Goal: Information Seeking & Learning: Find specific fact

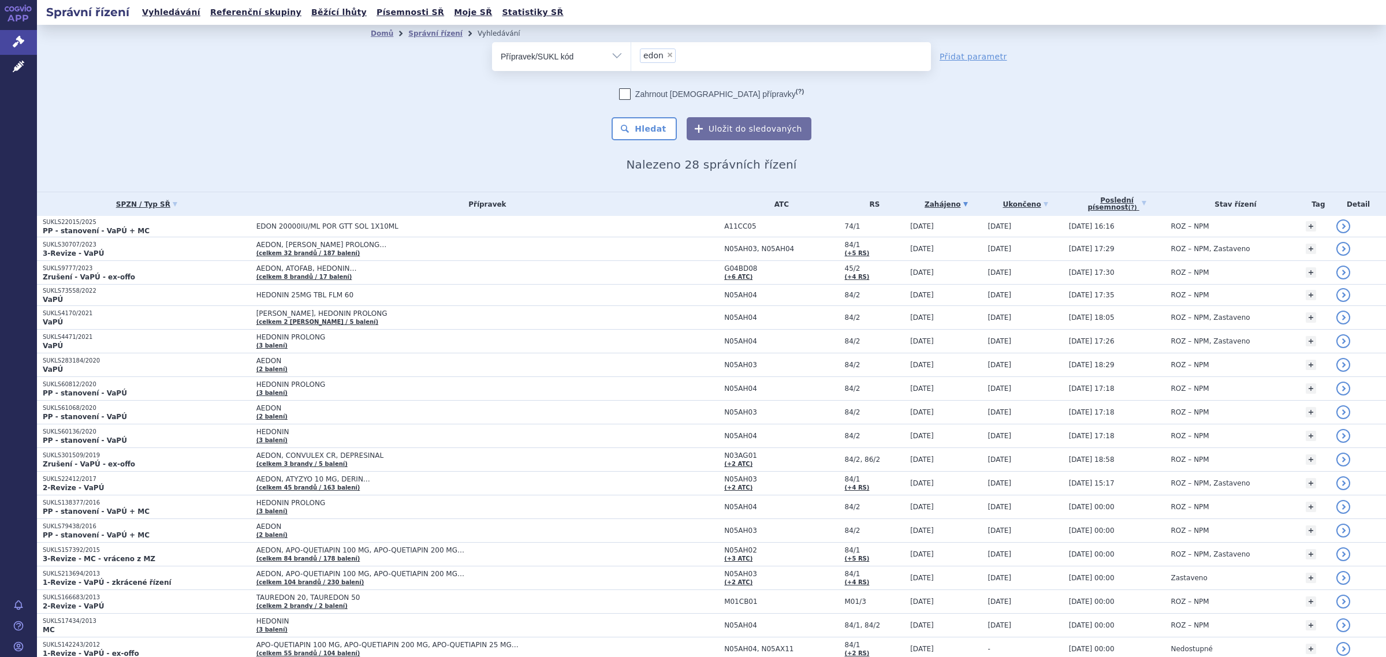
click at [666, 58] on span "×" at bounding box center [669, 54] width 7 height 7
click at [631, 58] on select "edon" at bounding box center [630, 56] width 1 height 29
select select
click at [663, 59] on ul at bounding box center [781, 54] width 300 height 24
click at [631, 59] on select at bounding box center [630, 56] width 1 height 29
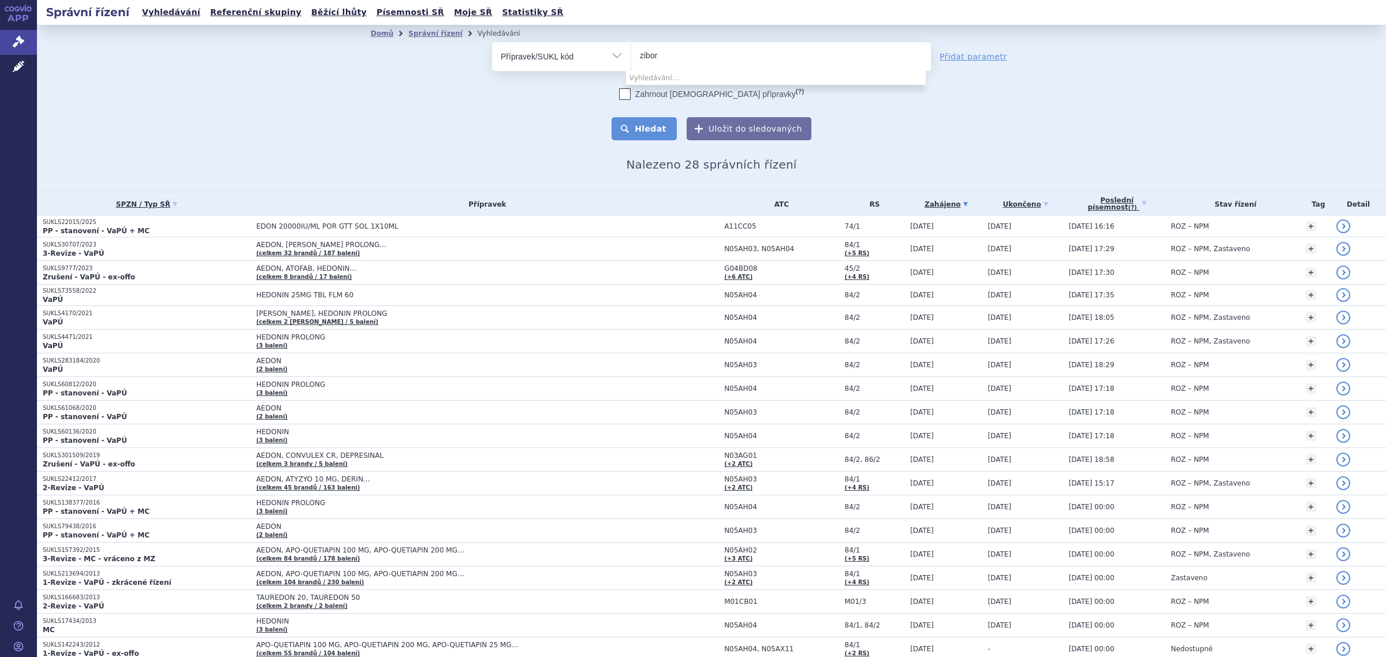
type input "zibor"
click at [642, 136] on button "Hledat" at bounding box center [643, 128] width 65 height 23
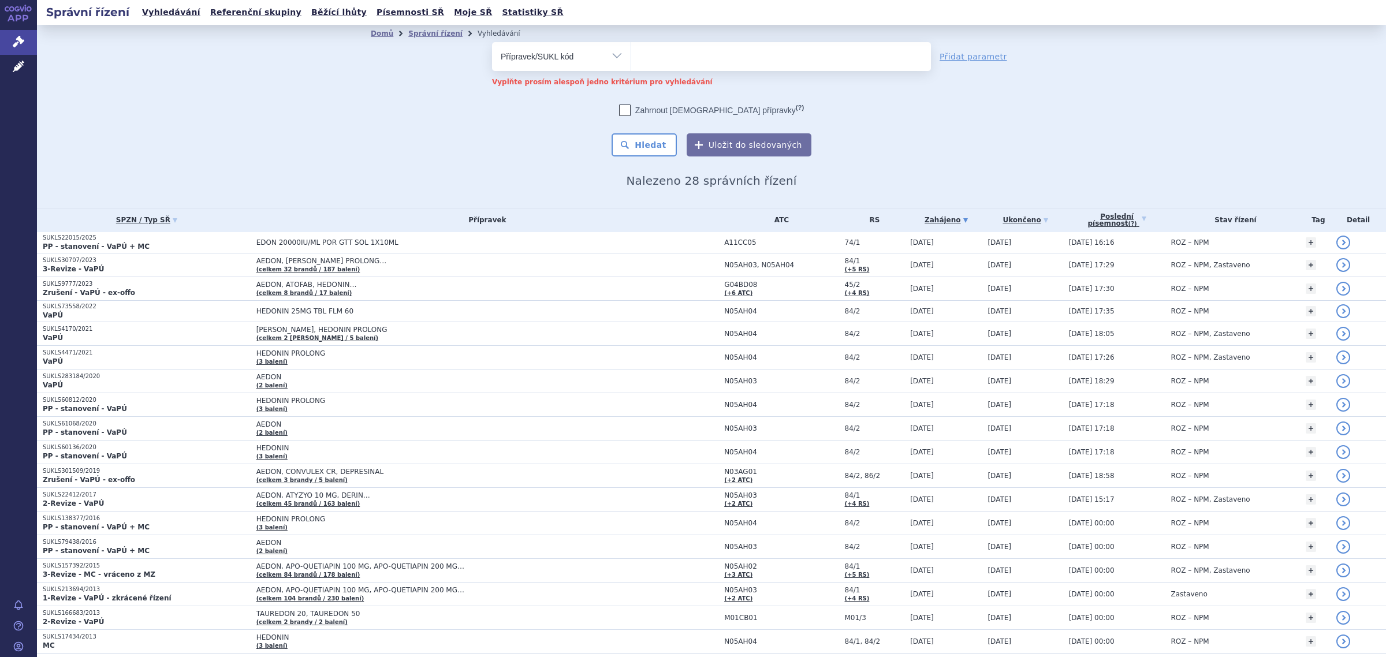
click at [664, 61] on input "search" at bounding box center [658, 55] width 36 height 14
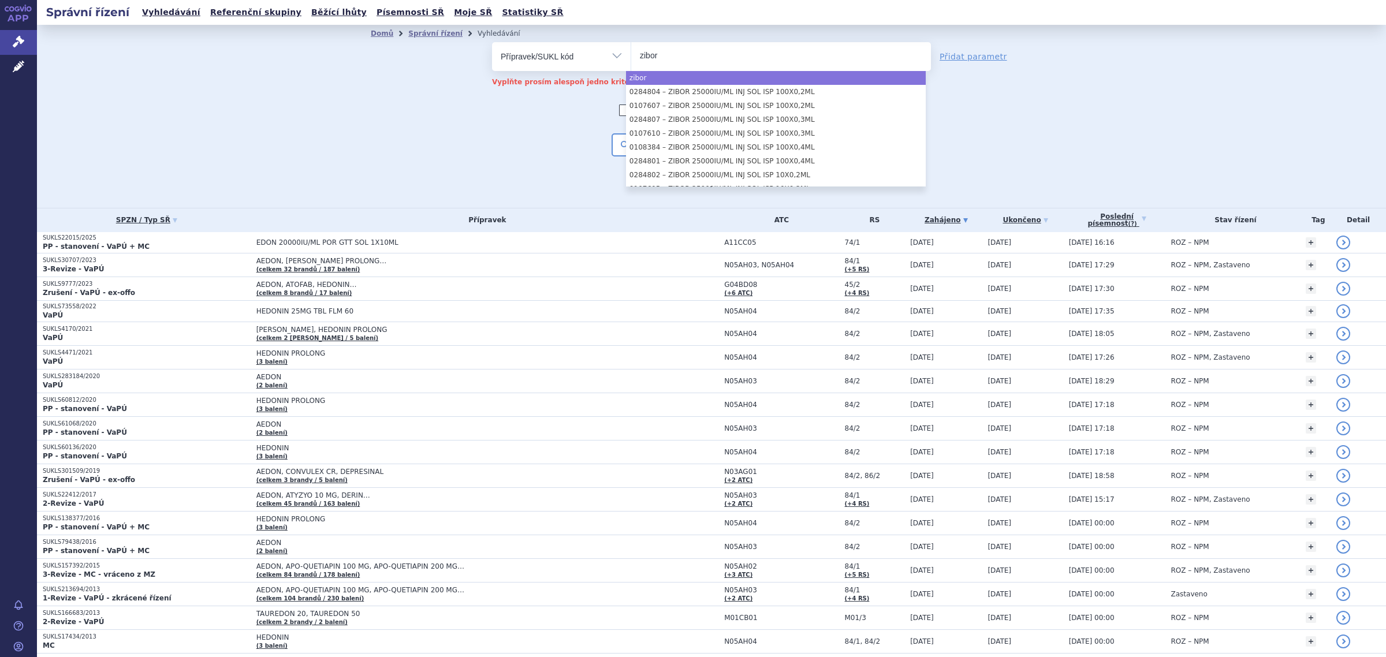
type input "zibor"
select select "zibor"
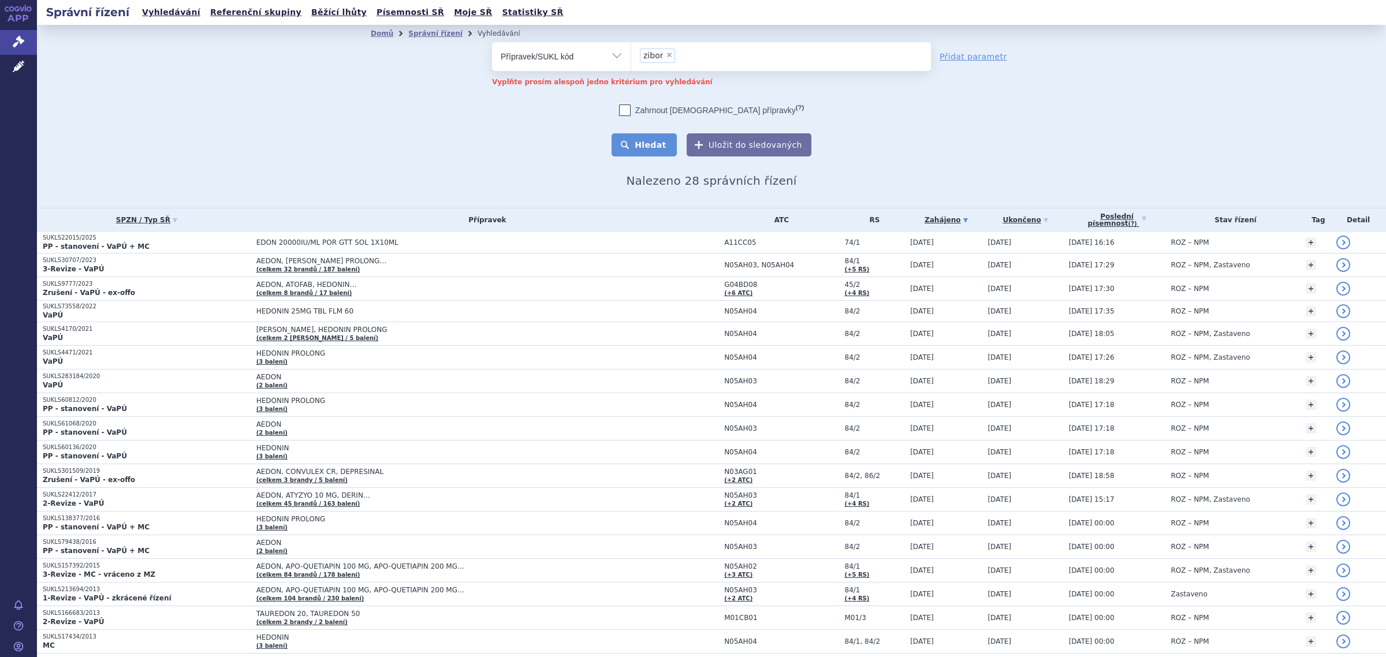
click at [645, 143] on button "Hledat" at bounding box center [643, 144] width 65 height 23
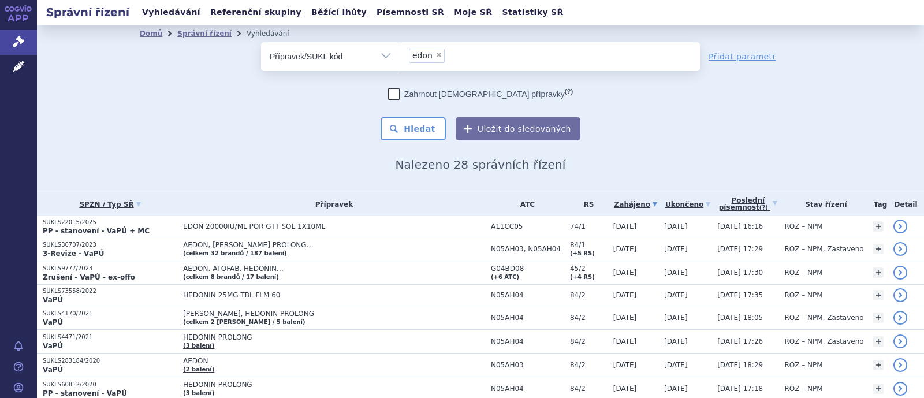
select select
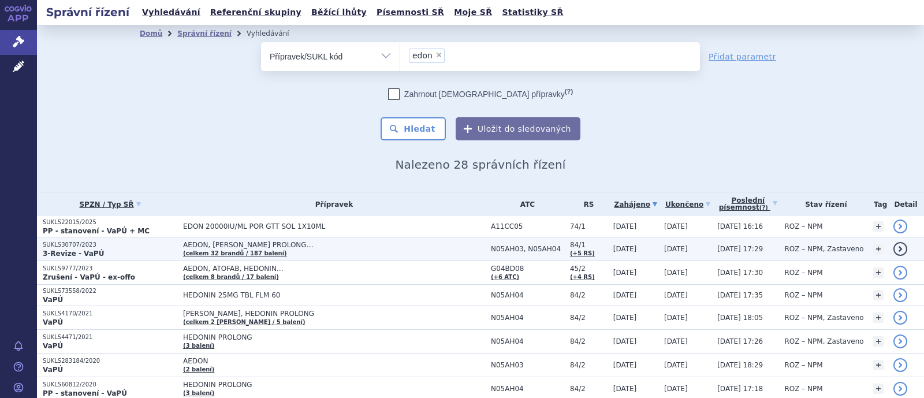
click at [266, 246] on span "AEDON, DERIN, DERIN PROLONG…" at bounding box center [327, 245] width 289 height 8
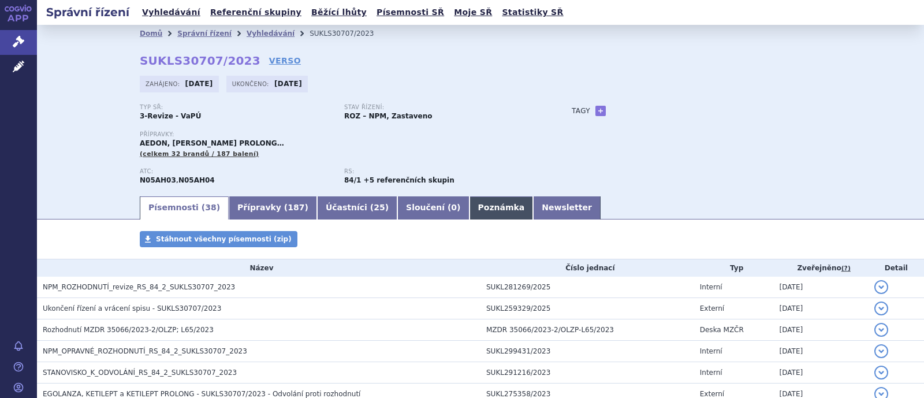
click at [469, 207] on link "Poznámka" at bounding box center [501, 207] width 64 height 23
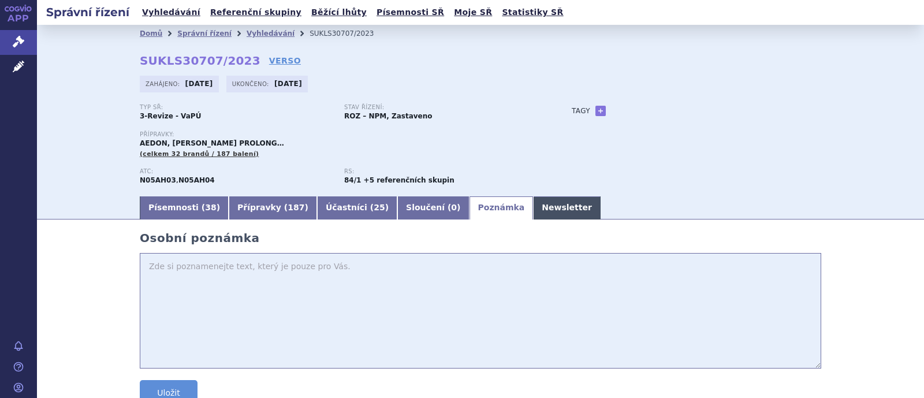
click at [533, 208] on link "Newsletter" at bounding box center [567, 207] width 68 height 23
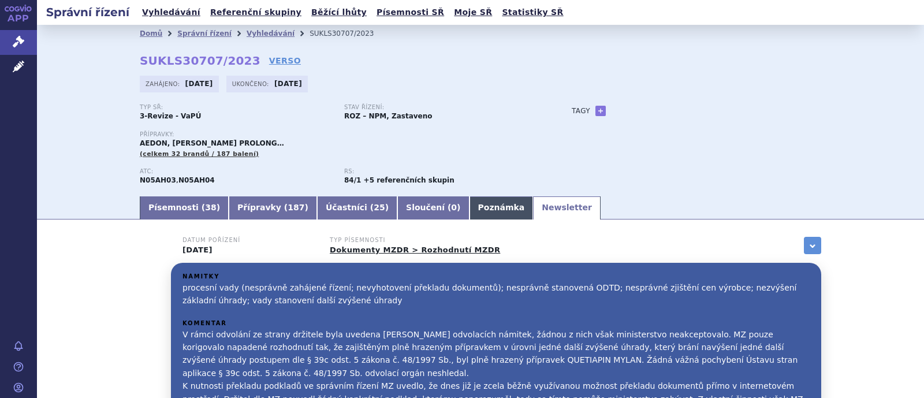
click at [469, 211] on link "Poznámka" at bounding box center [501, 207] width 64 height 23
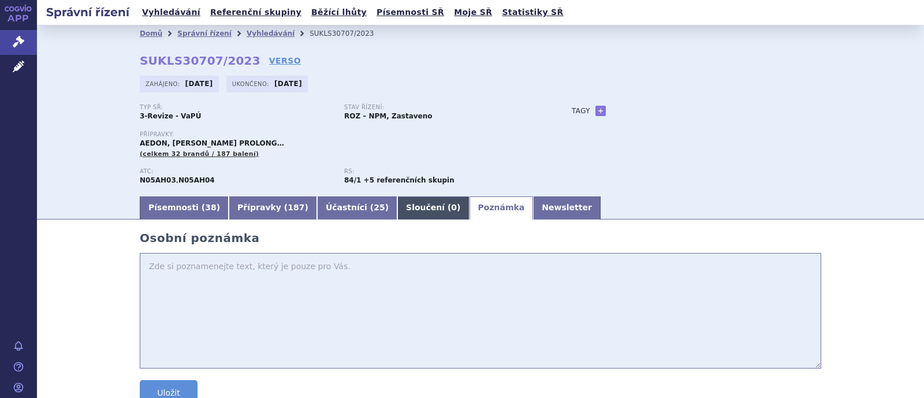
click at [397, 212] on link "Sloučení ( 0 )" at bounding box center [433, 207] width 72 height 23
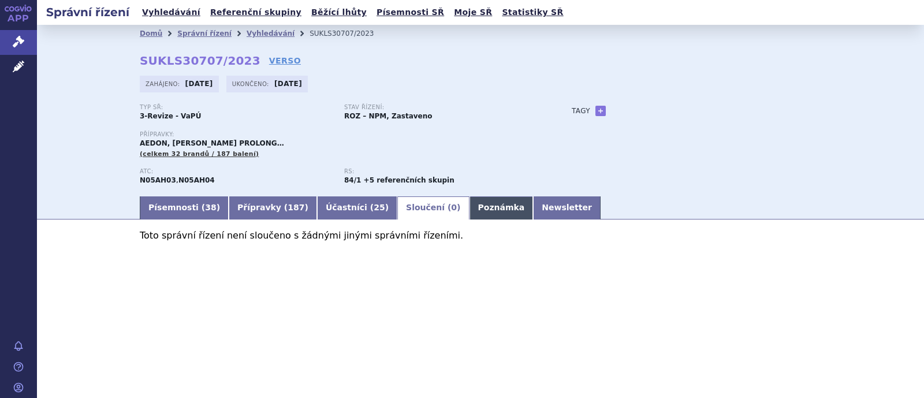
click at [469, 206] on link "Poznámka" at bounding box center [501, 207] width 64 height 23
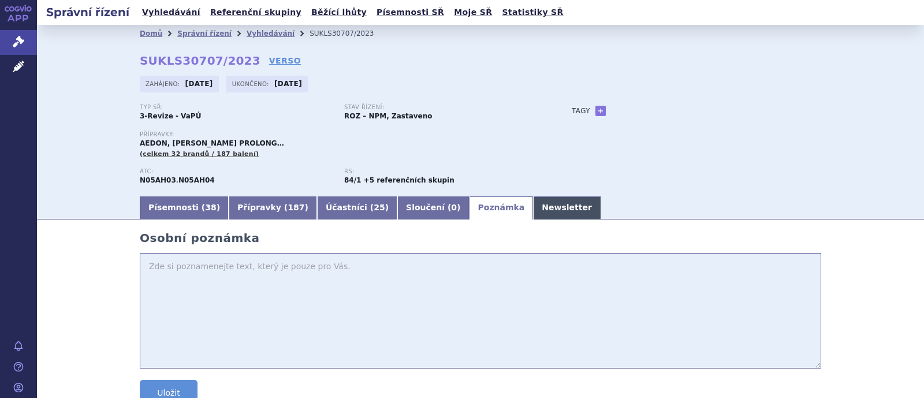
click at [533, 204] on link "Newsletter" at bounding box center [567, 207] width 68 height 23
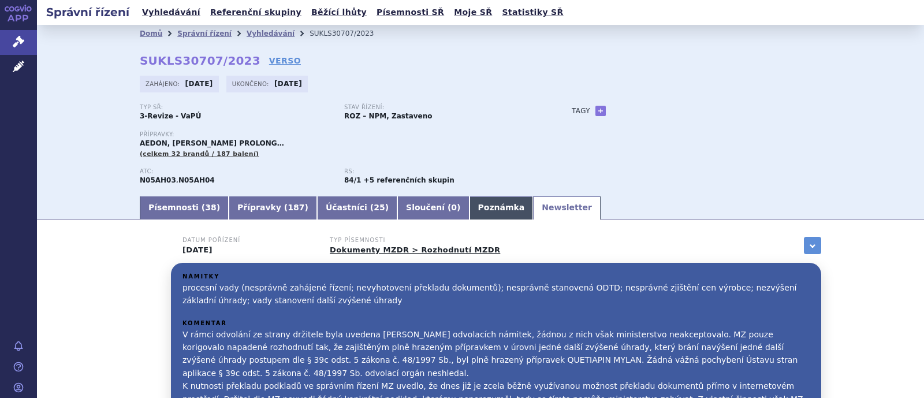
click at [469, 209] on link "Poznámka" at bounding box center [501, 207] width 64 height 23
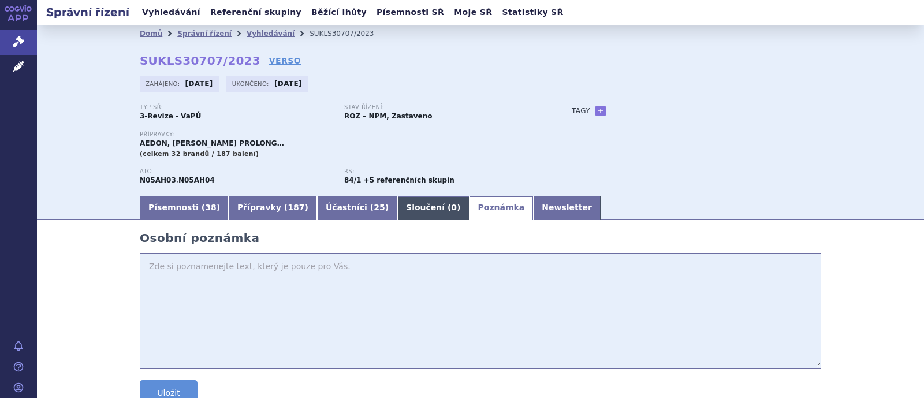
click at [397, 212] on link "Sloučení ( 0 )" at bounding box center [433, 207] width 72 height 23
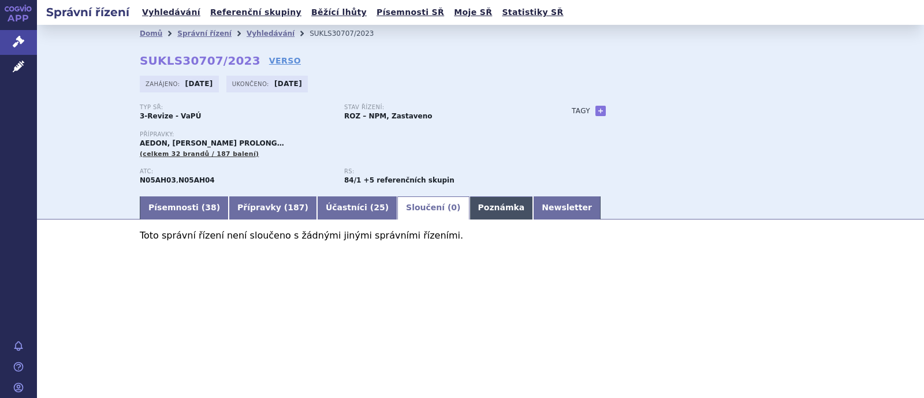
click at [469, 208] on link "Poznámka" at bounding box center [501, 207] width 64 height 23
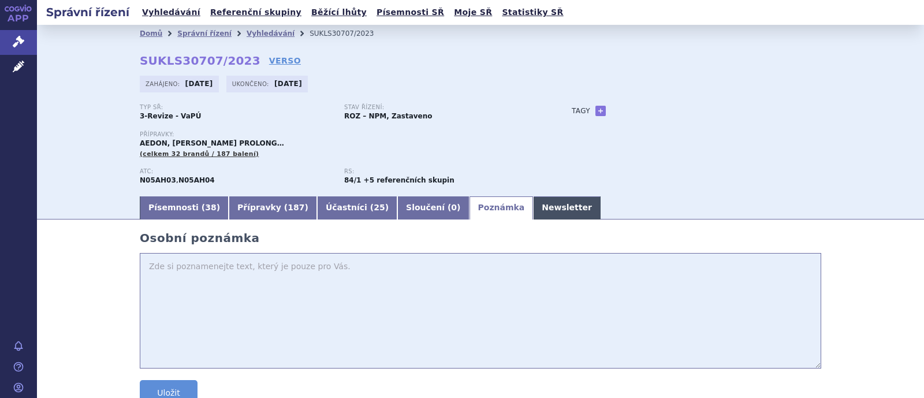
click at [533, 206] on link "Newsletter" at bounding box center [567, 207] width 68 height 23
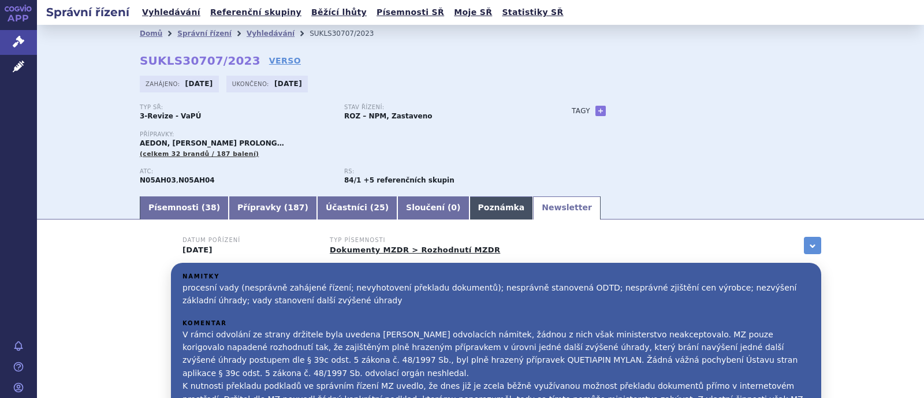
click at [469, 212] on link "Poznámka" at bounding box center [501, 207] width 64 height 23
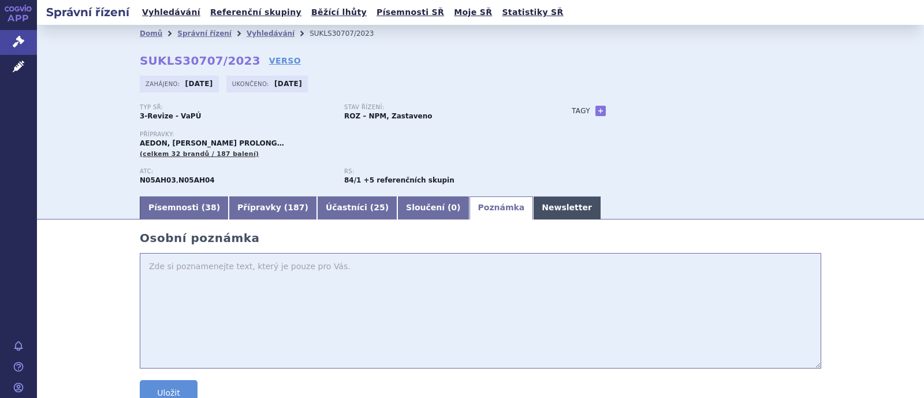
click at [533, 206] on link "Newsletter" at bounding box center [567, 207] width 68 height 23
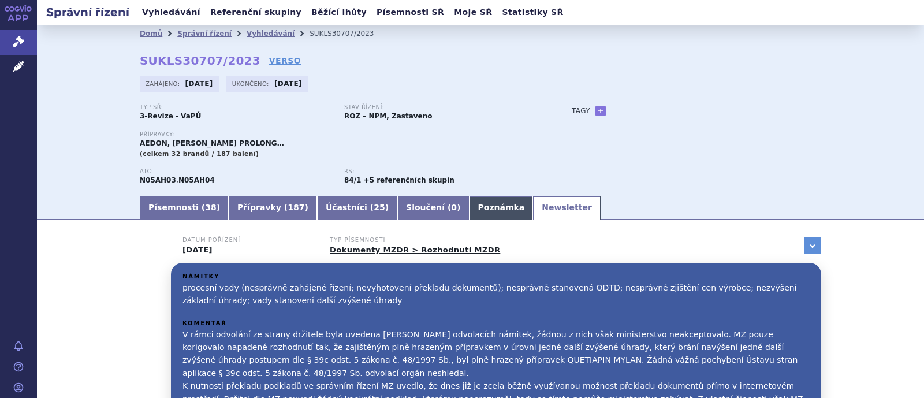
click at [469, 214] on link "Poznámka" at bounding box center [501, 207] width 64 height 23
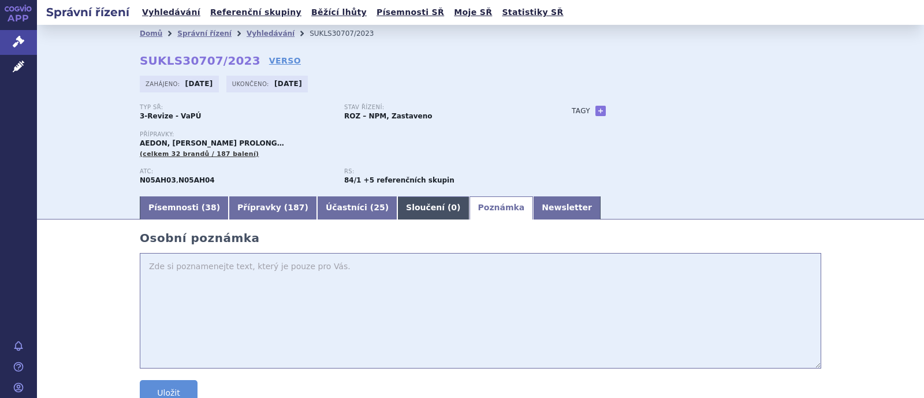
click at [397, 209] on link "Sloučení ( 0 )" at bounding box center [433, 207] width 72 height 23
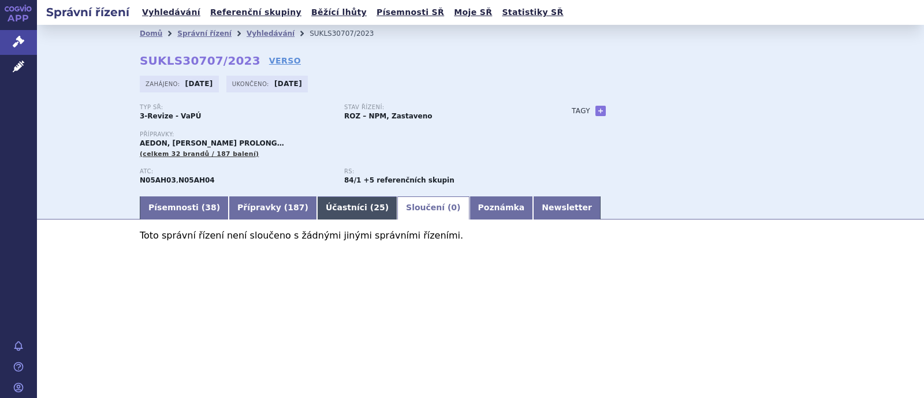
click at [329, 213] on link "Účastníci ( 25 )" at bounding box center [357, 207] width 80 height 23
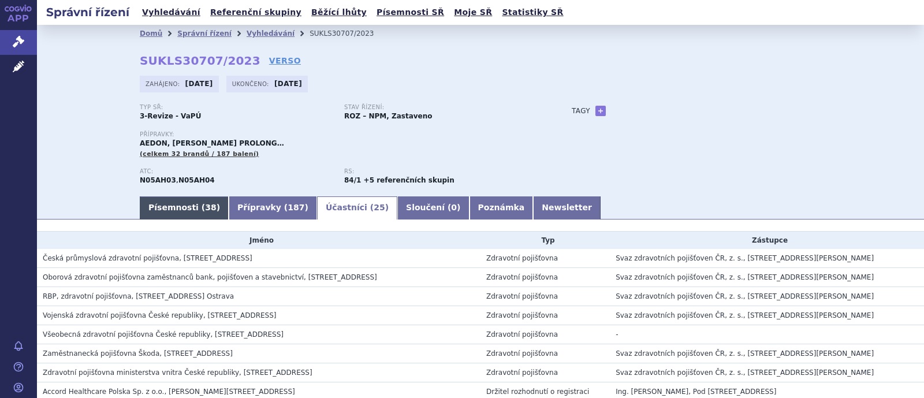
click at [253, 212] on link "Přípravky ( 187 )" at bounding box center [273, 207] width 88 height 23
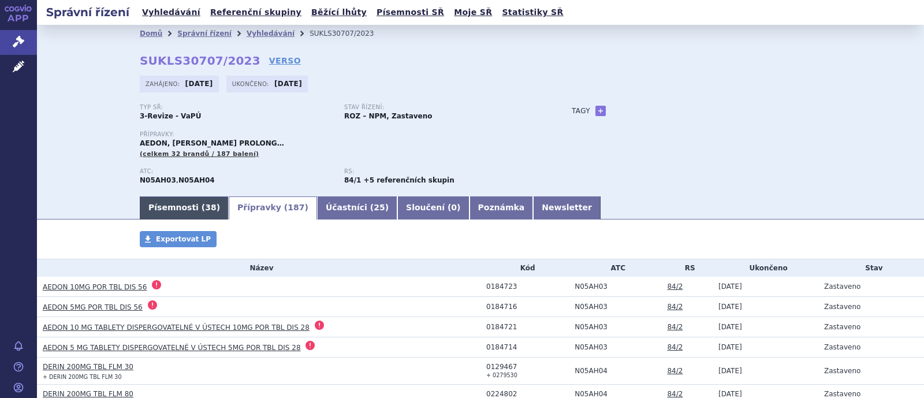
click at [170, 216] on link "Písemnosti ( 38 )" at bounding box center [184, 207] width 89 height 23
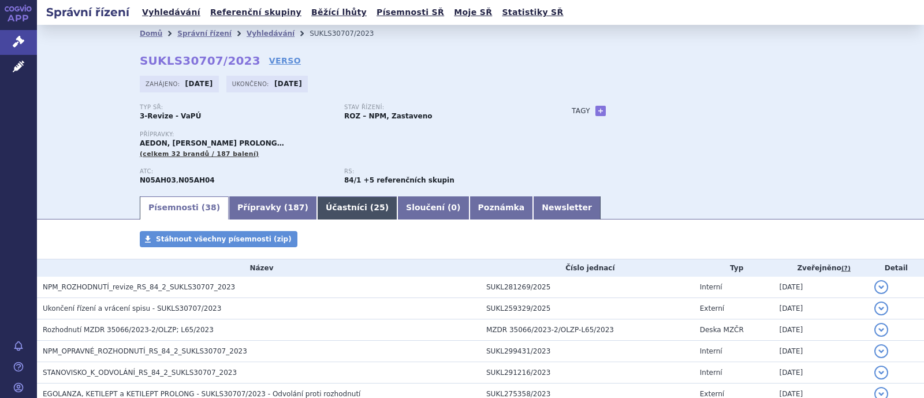
click at [317, 202] on link "Účastníci ( 25 )" at bounding box center [357, 207] width 80 height 23
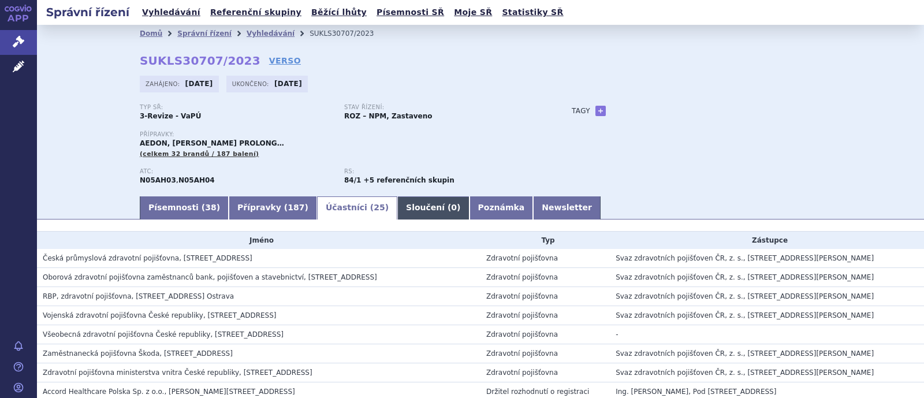
click at [397, 204] on link "Sloučení ( 0 )" at bounding box center [433, 207] width 72 height 23
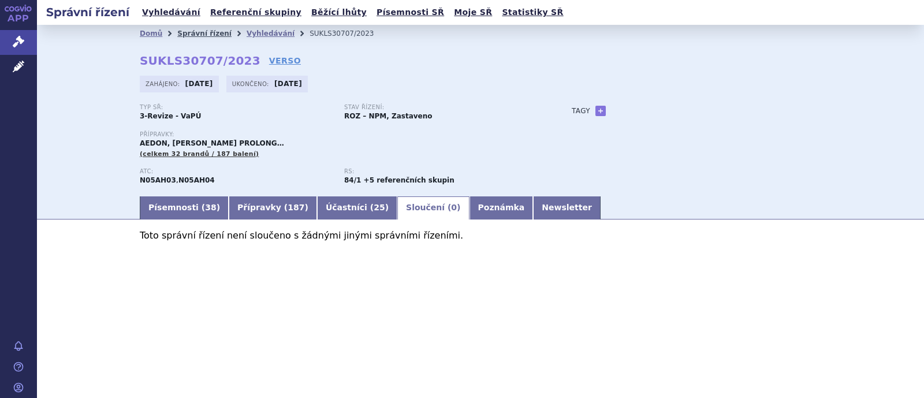
click at [186, 36] on link "Správní řízení" at bounding box center [204, 33] width 54 height 8
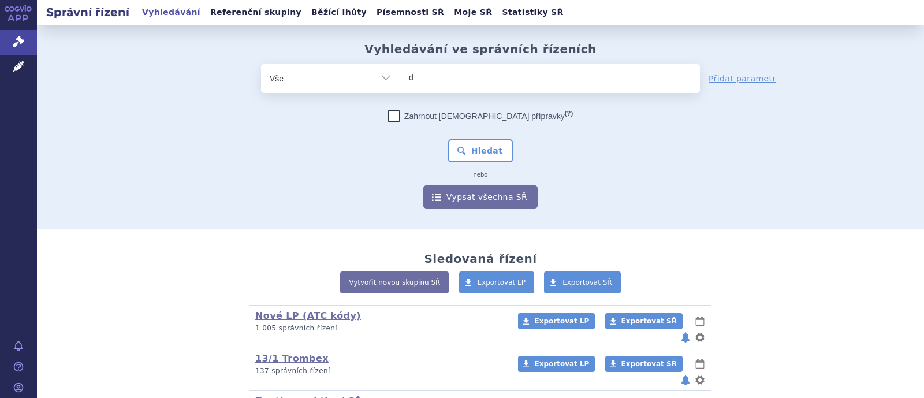
type input "di"
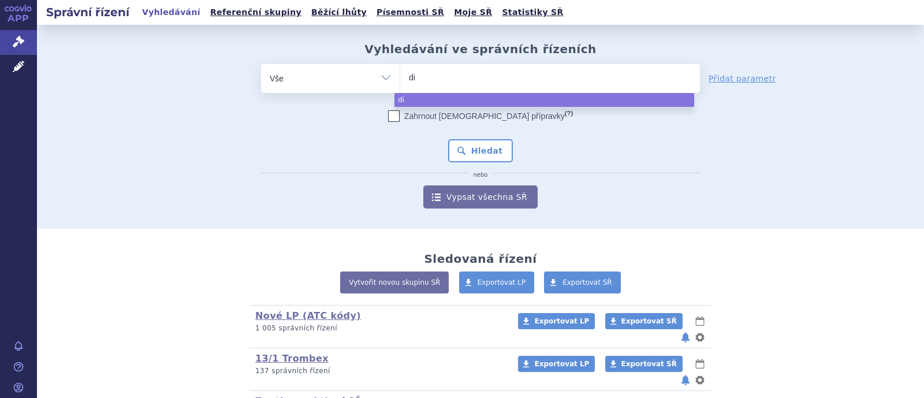
type input "dio"
type input "dioze"
type input "diozen"
select select "diozen"
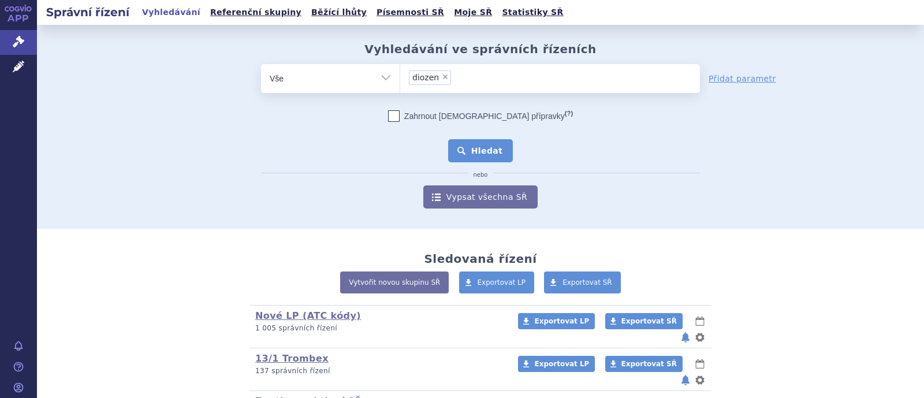
click at [490, 153] on button "Hledat" at bounding box center [480, 150] width 65 height 23
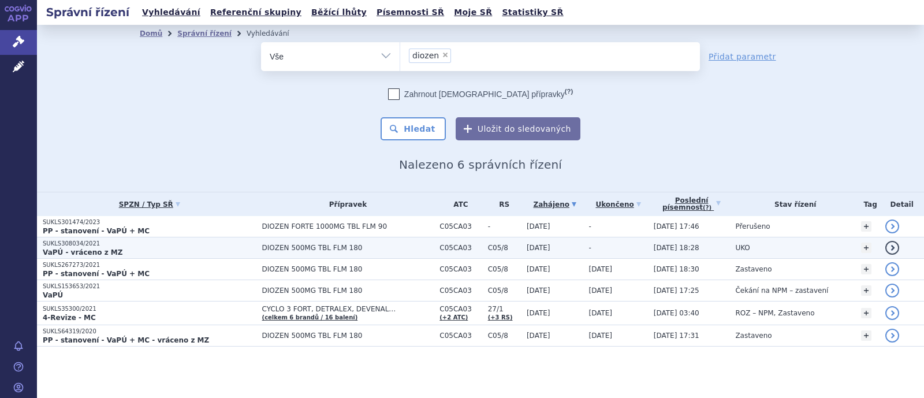
click at [330, 247] on span "DIOZEN 500MG TBL FLM 180" at bounding box center [348, 248] width 172 height 8
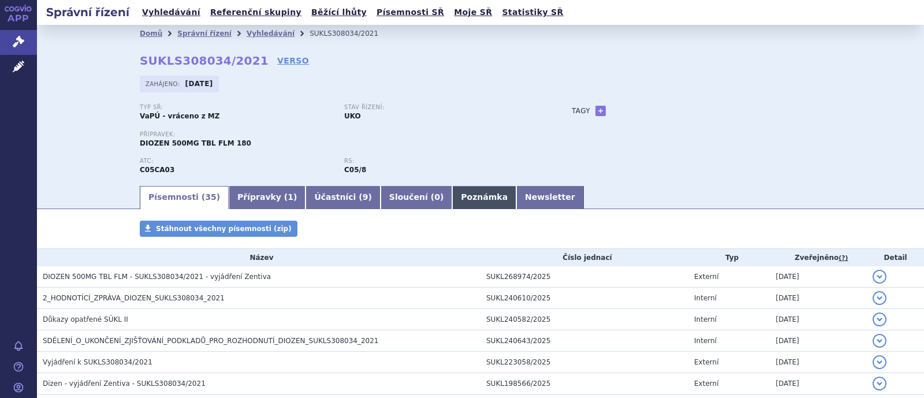
click at [452, 200] on link "Poznámka" at bounding box center [484, 197] width 64 height 23
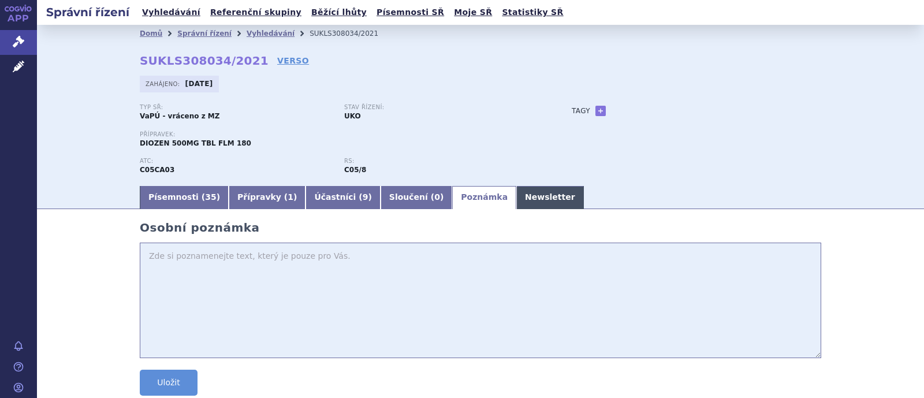
click at [516, 198] on link "Newsletter" at bounding box center [550, 197] width 68 height 23
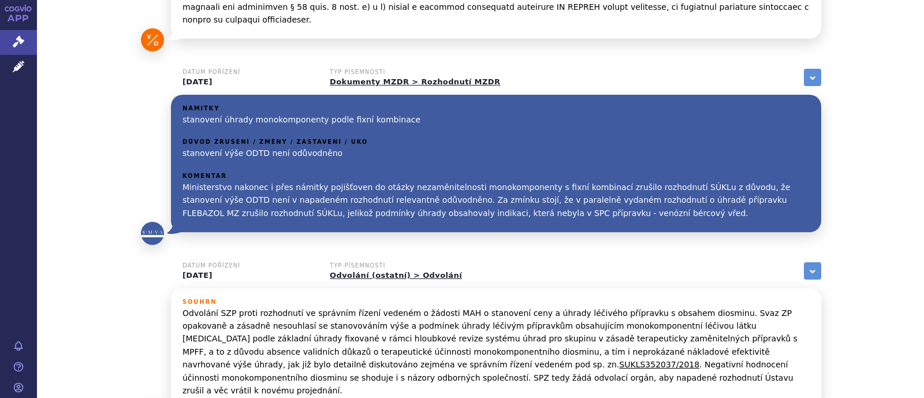
scroll to position [794, 0]
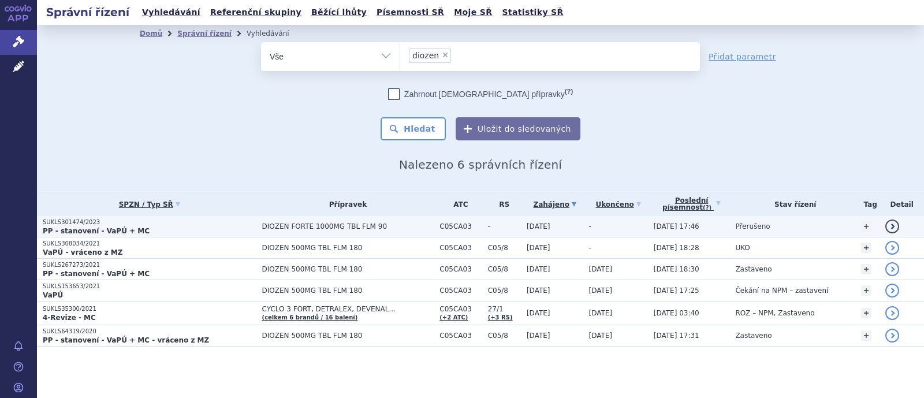
click at [335, 227] on span "DIOZEN FORTE 1000MG TBL FLM 90" at bounding box center [348, 226] width 172 height 8
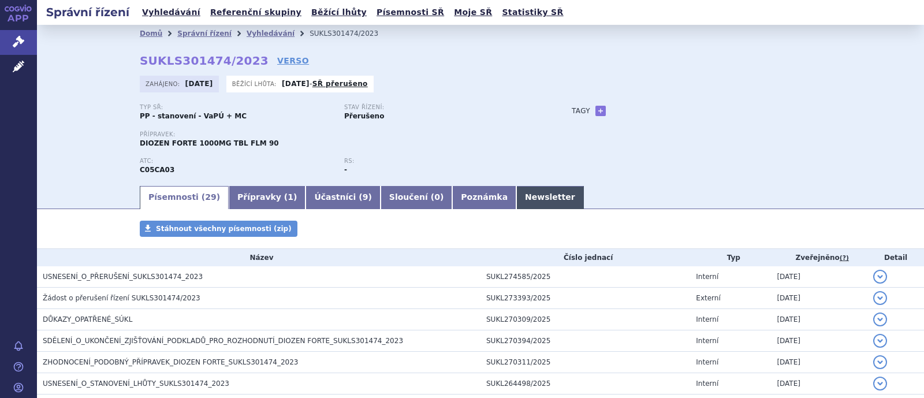
click at [516, 200] on link "Newsletter" at bounding box center [550, 197] width 68 height 23
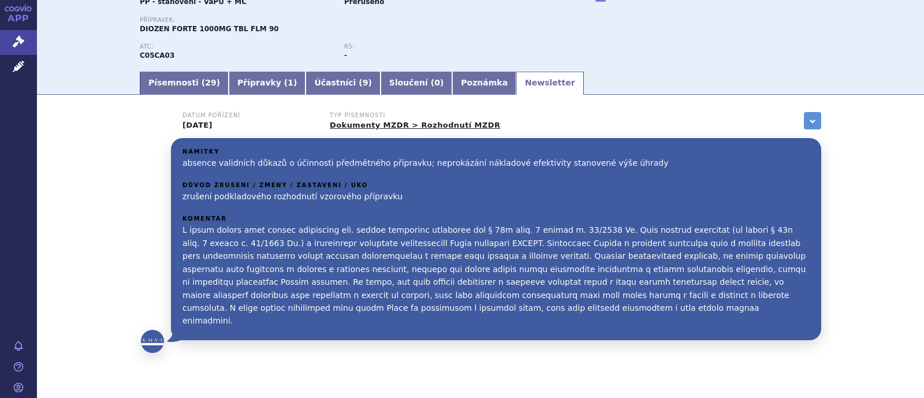
scroll to position [143, 0]
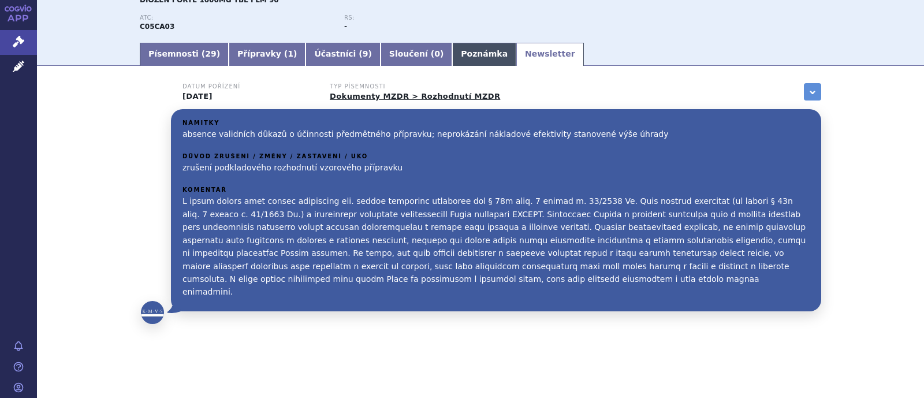
click at [452, 58] on link "Poznámka" at bounding box center [484, 54] width 64 height 23
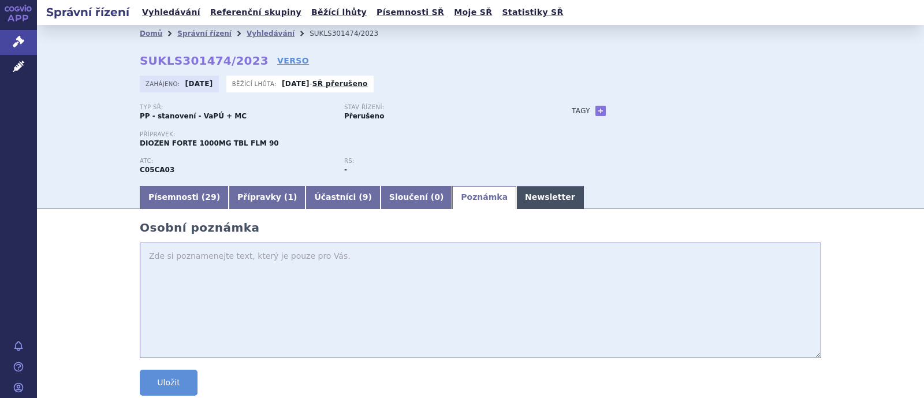
click at [516, 199] on link "Newsletter" at bounding box center [550, 197] width 68 height 23
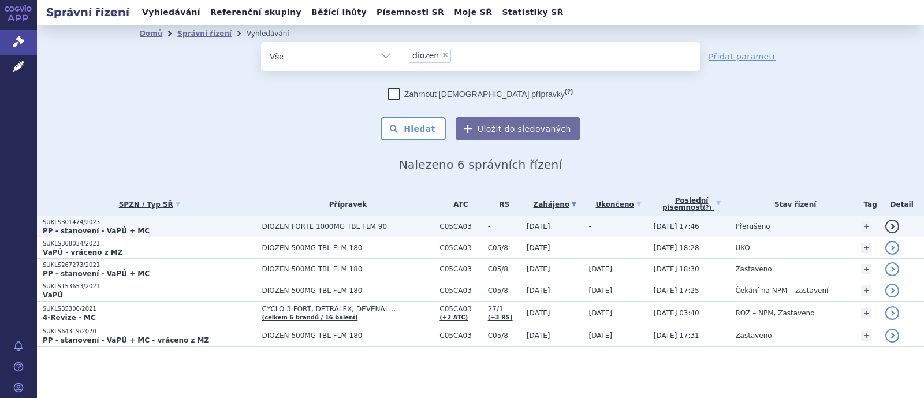
click at [291, 223] on span "DIOZEN FORTE 1000MG TBL FLM 90" at bounding box center [348, 226] width 172 height 8
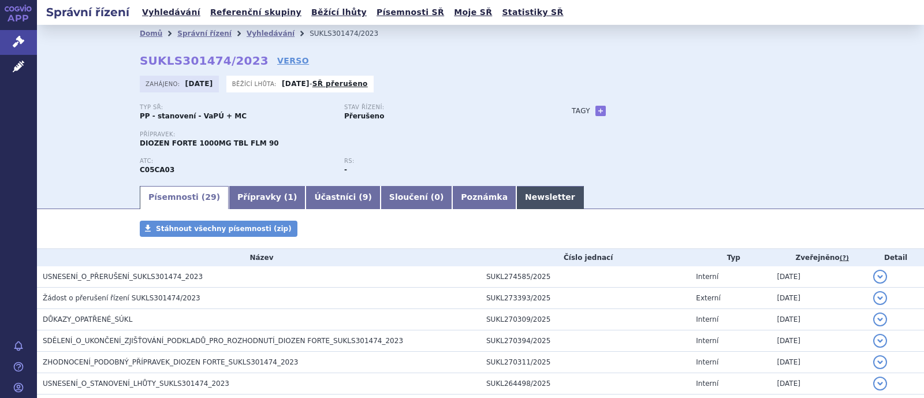
click at [516, 196] on link "Newsletter" at bounding box center [550, 197] width 68 height 23
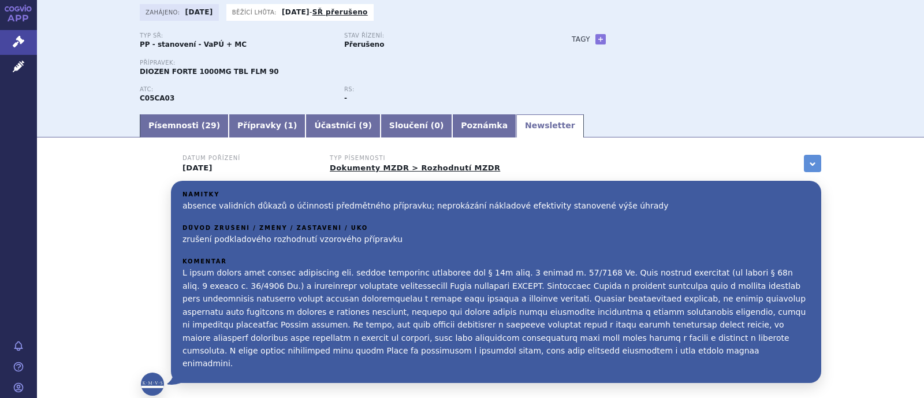
scroll to position [143, 0]
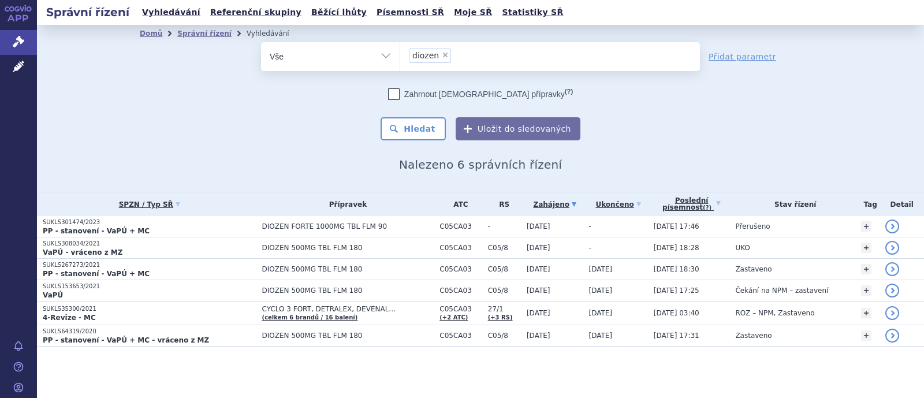
click at [445, 56] on span "×" at bounding box center [445, 54] width 7 height 7
click at [400, 56] on select "diozen" at bounding box center [400, 56] width 1 height 29
select select
click at [184, 33] on link "Správní řízení" at bounding box center [204, 33] width 54 height 8
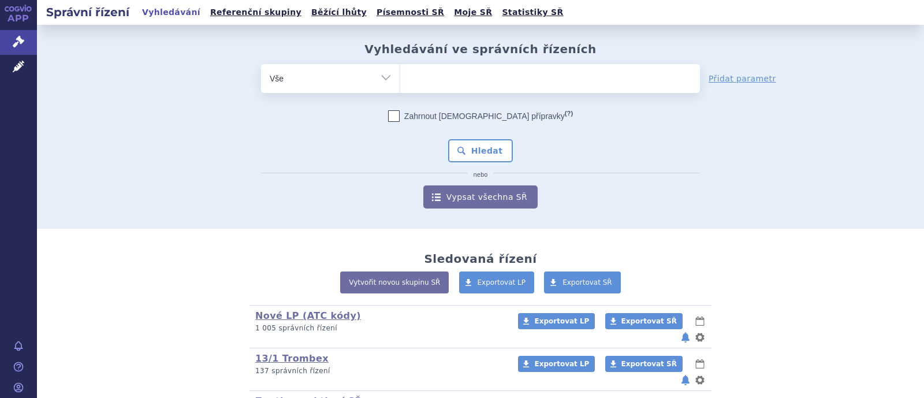
click at [413, 81] on ul at bounding box center [550, 76] width 300 height 24
click at [400, 81] on select at bounding box center [400, 78] width 1 height 29
type input "d"
type input "s"
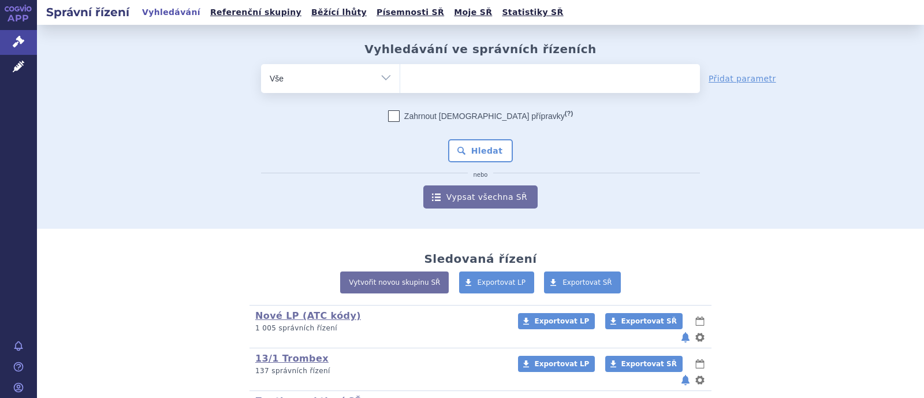
type input "s"
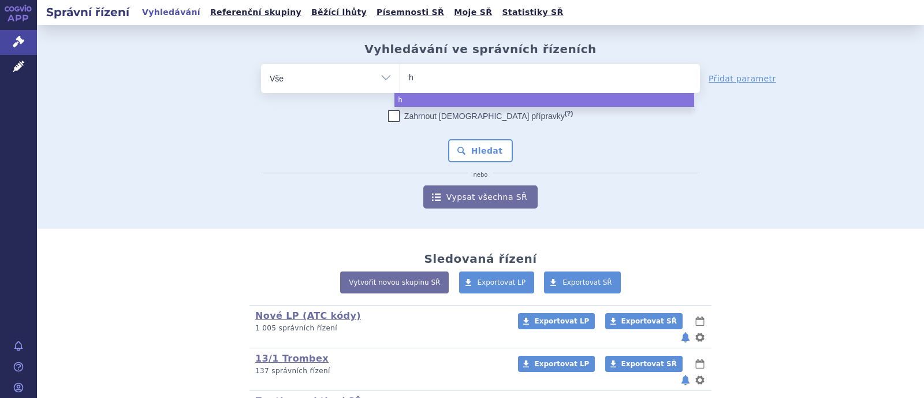
type input "he"
type input "h"
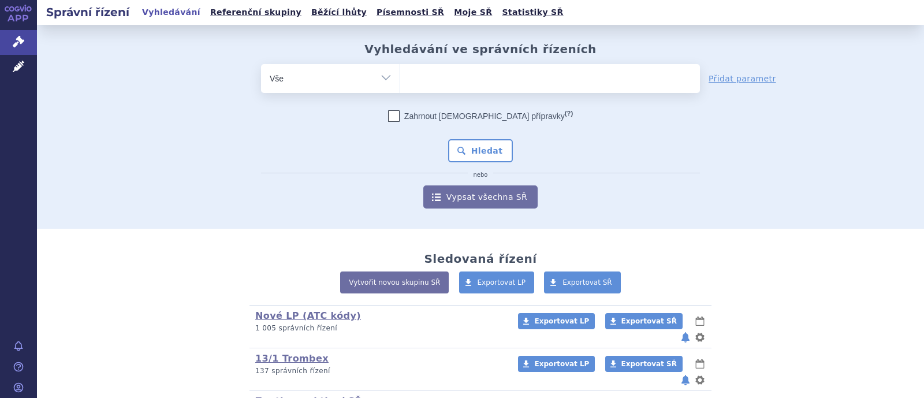
click at [445, 78] on ul at bounding box center [550, 76] width 300 height 24
click at [400, 78] on select at bounding box center [400, 78] width 1 height 29
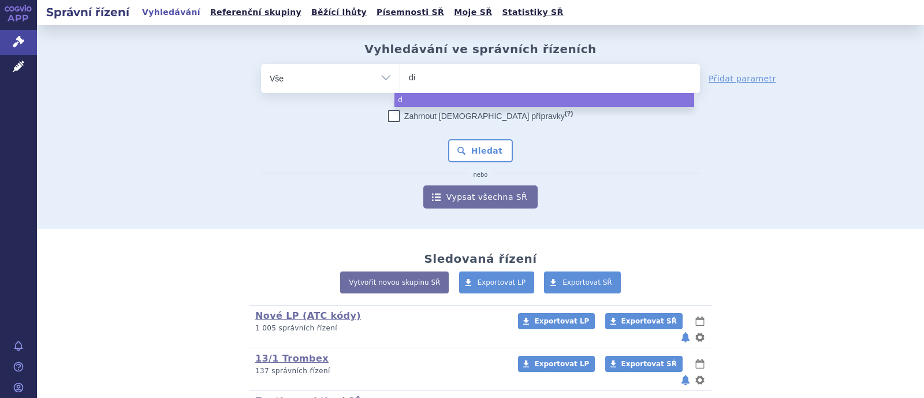
type input "dio"
type input "dioz"
type input "dioze"
type input "diozen"
select select "diozen"
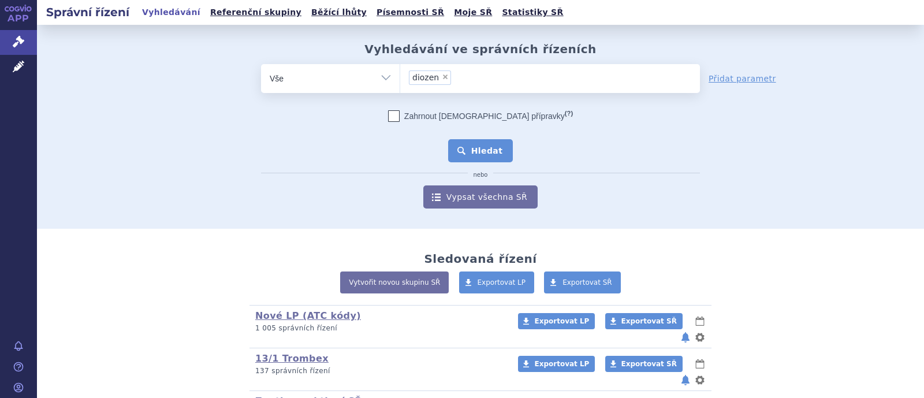
click at [479, 155] on button "Hledat" at bounding box center [480, 150] width 65 height 23
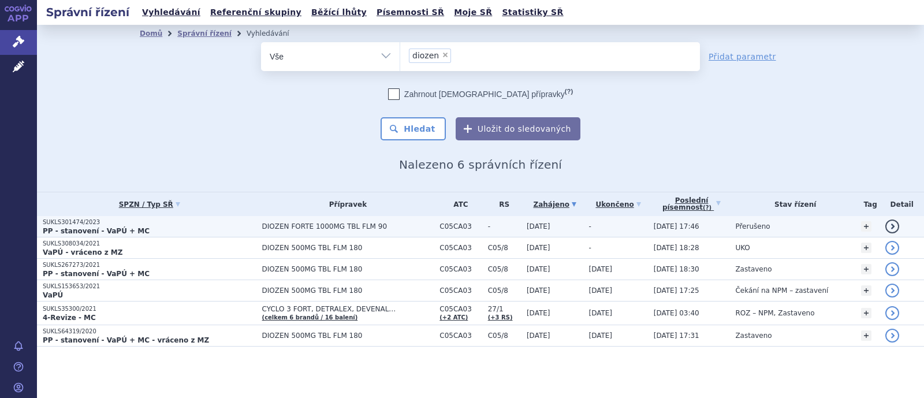
click at [215, 230] on p "PP - stanovení - VaPÚ + MC" at bounding box center [150, 230] width 214 height 9
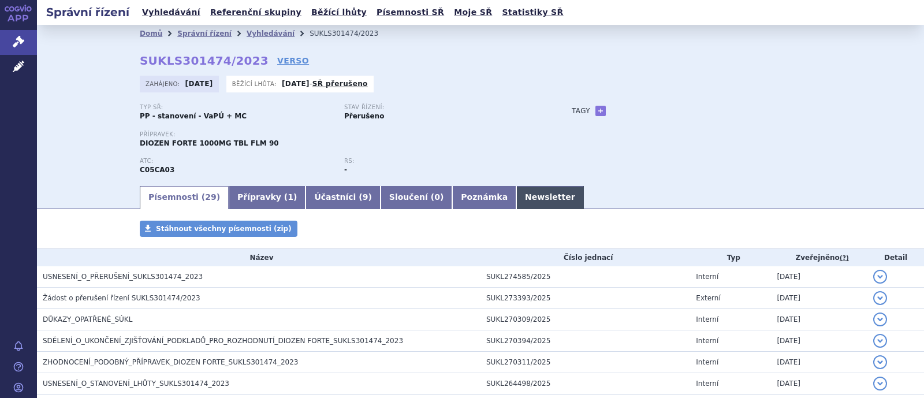
click at [516, 198] on link "Newsletter" at bounding box center [550, 197] width 68 height 23
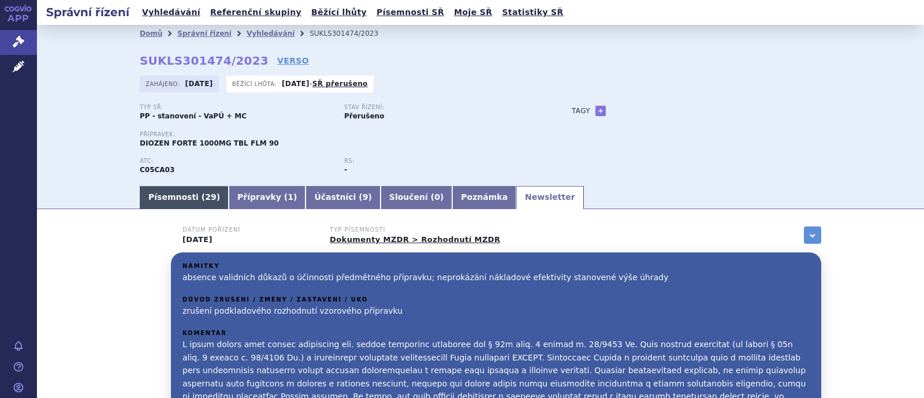
click at [177, 196] on link "Písemnosti ( 29 )" at bounding box center [184, 197] width 89 height 23
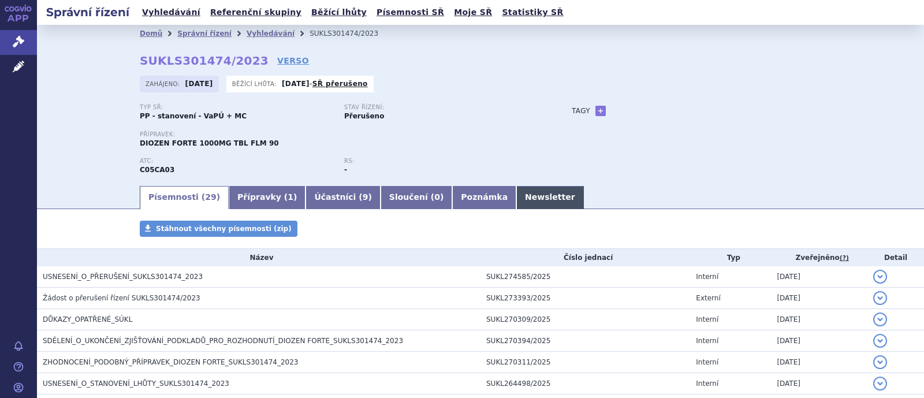
click at [516, 197] on link "Newsletter" at bounding box center [550, 197] width 68 height 23
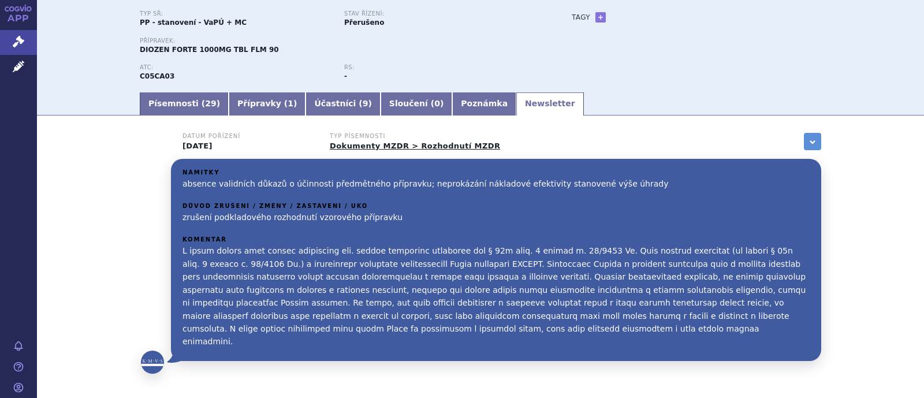
scroll to position [143, 0]
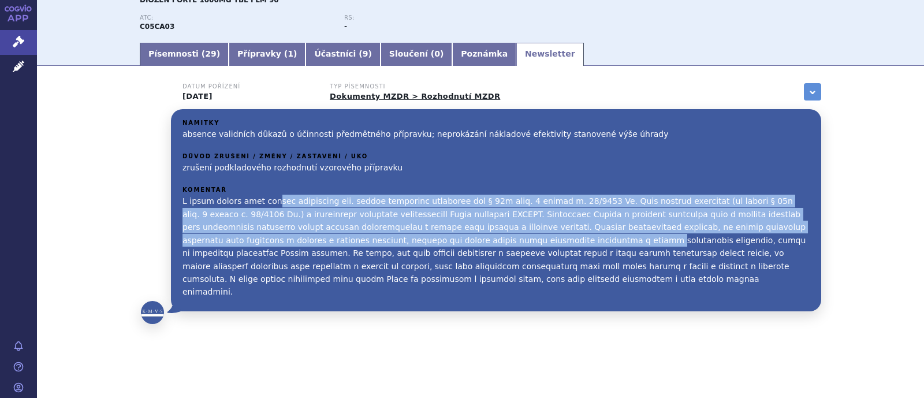
drag, startPoint x: 257, startPoint y: 199, endPoint x: 449, endPoint y: 242, distance: 196.6
click at [449, 242] on p at bounding box center [495, 246] width 627 height 103
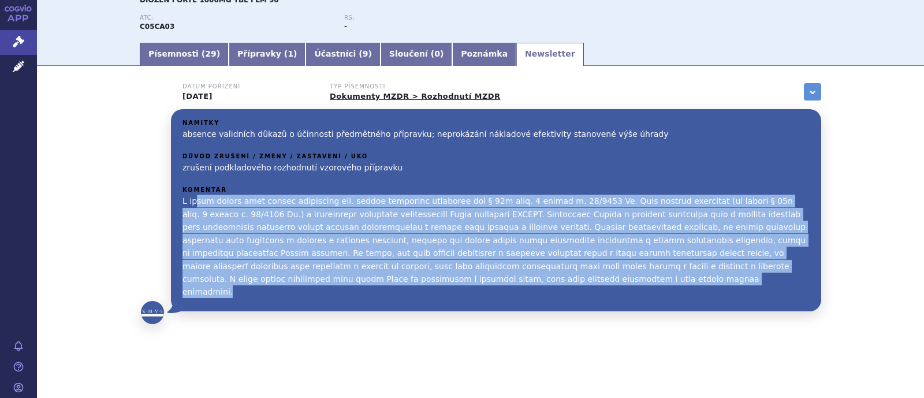
drag, startPoint x: 383, startPoint y: 279, endPoint x: 191, endPoint y: 199, distance: 208.3
click at [191, 199] on p at bounding box center [495, 246] width 627 height 103
click at [170, 62] on link "Písemnosti ( 29 )" at bounding box center [184, 54] width 89 height 23
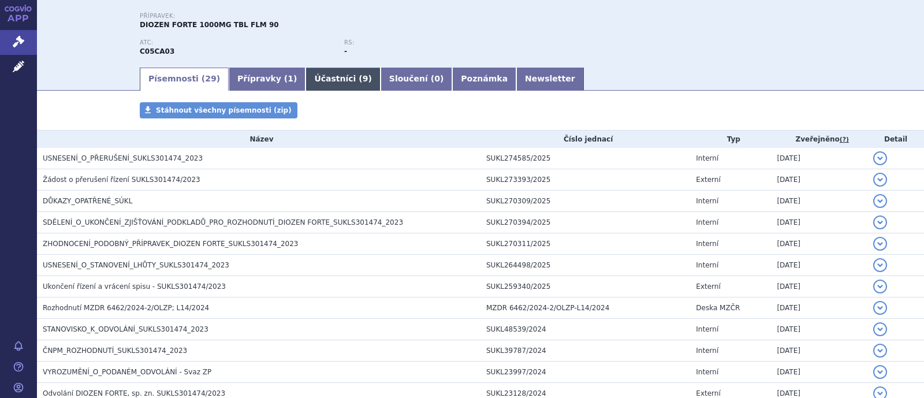
scroll to position [49, 0]
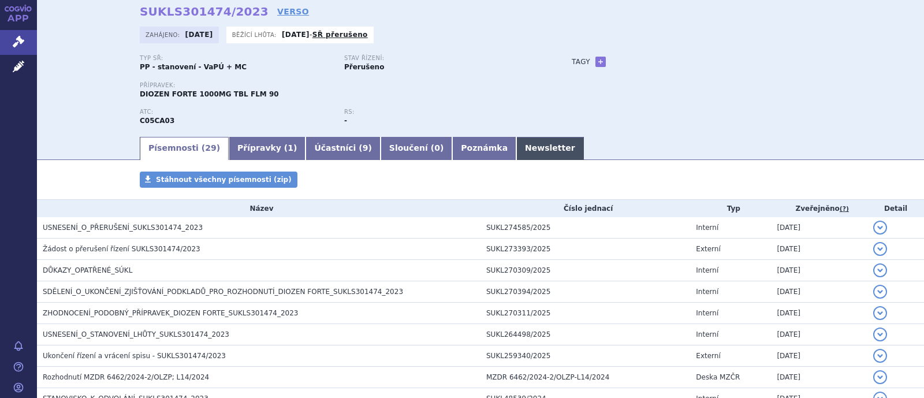
click at [516, 149] on link "Newsletter" at bounding box center [550, 148] width 68 height 23
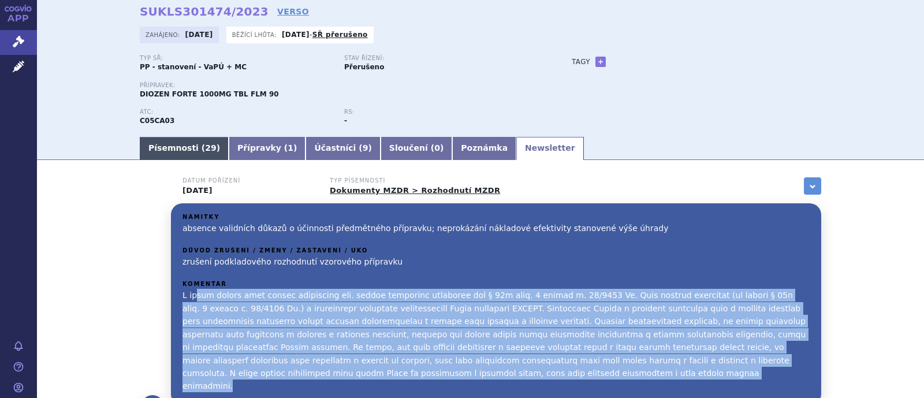
click at [205, 148] on span "29" at bounding box center [210, 147] width 11 height 9
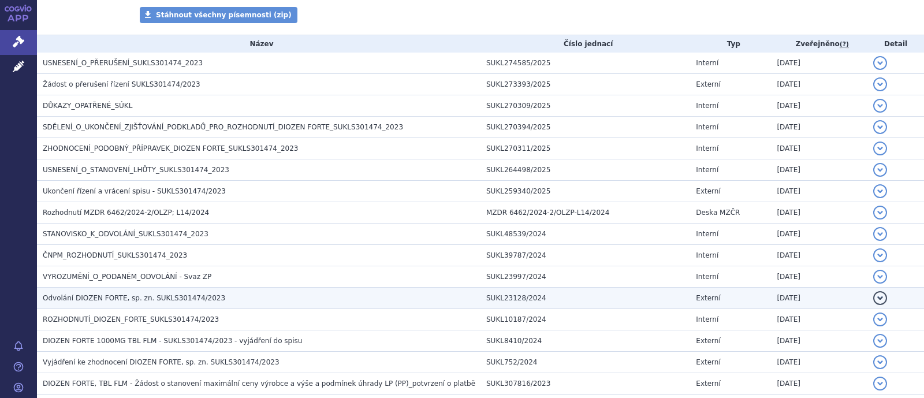
scroll to position [193, 0]
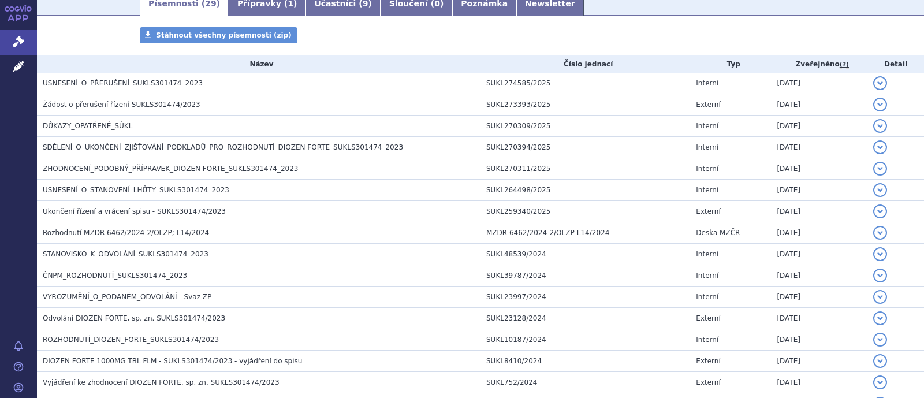
click at [516, 9] on link "Newsletter" at bounding box center [550, 3] width 68 height 23
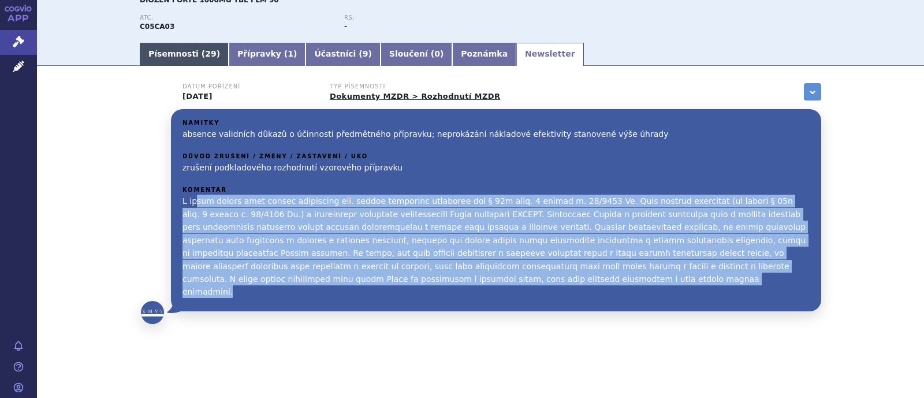
click at [147, 51] on link "Písemnosti ( 29 )" at bounding box center [184, 54] width 89 height 23
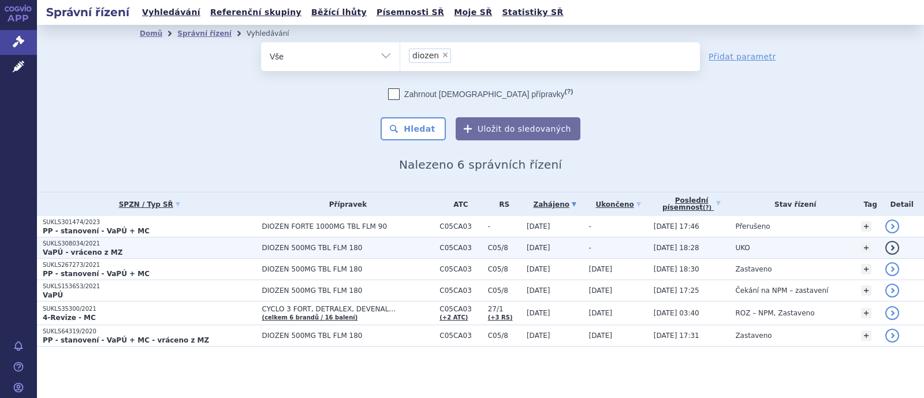
click at [316, 242] on td "DIOZEN 500MG TBL FLM 180" at bounding box center [345, 247] width 178 height 21
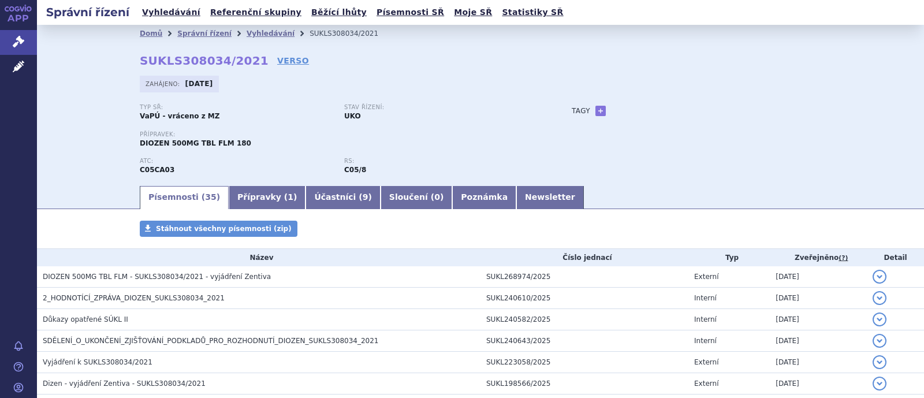
click at [516, 189] on link "Newsletter" at bounding box center [550, 197] width 68 height 23
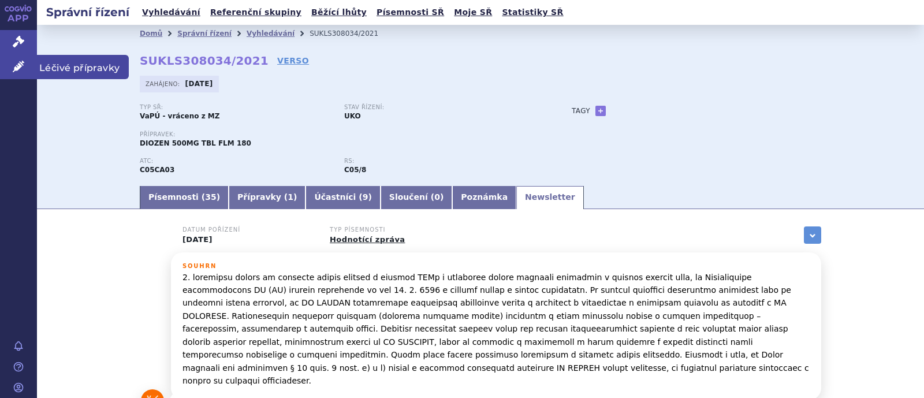
click at [20, 62] on icon at bounding box center [19, 67] width 12 height 12
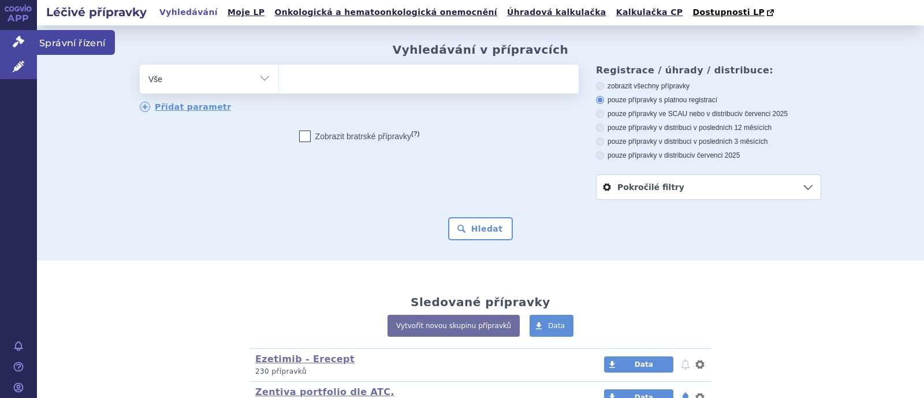
click at [17, 47] on icon at bounding box center [19, 42] width 12 height 12
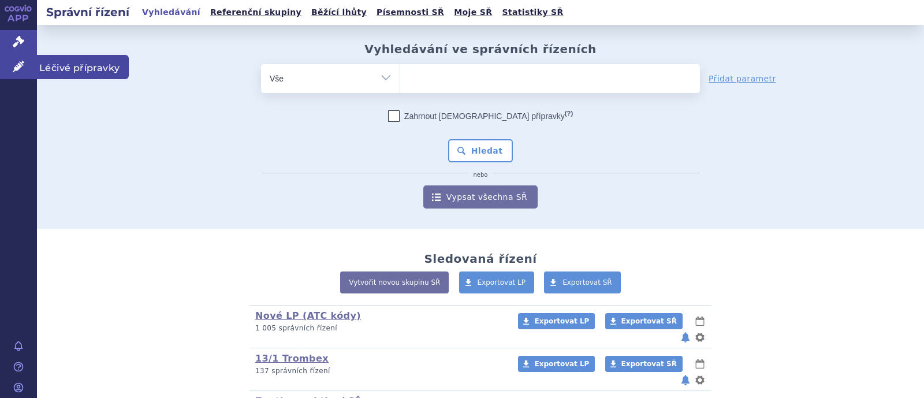
click at [62, 67] on span "Léčivé přípravky" at bounding box center [83, 67] width 92 height 24
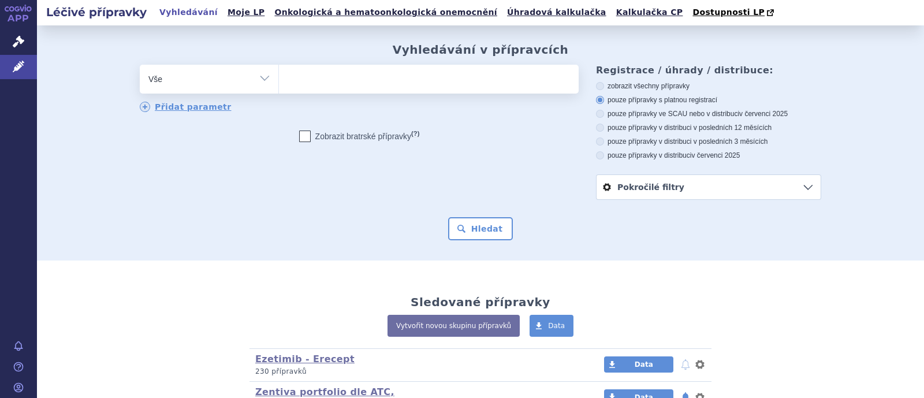
click at [342, 88] on ul at bounding box center [429, 77] width 300 height 24
click at [279, 88] on select at bounding box center [278, 78] width 1 height 29
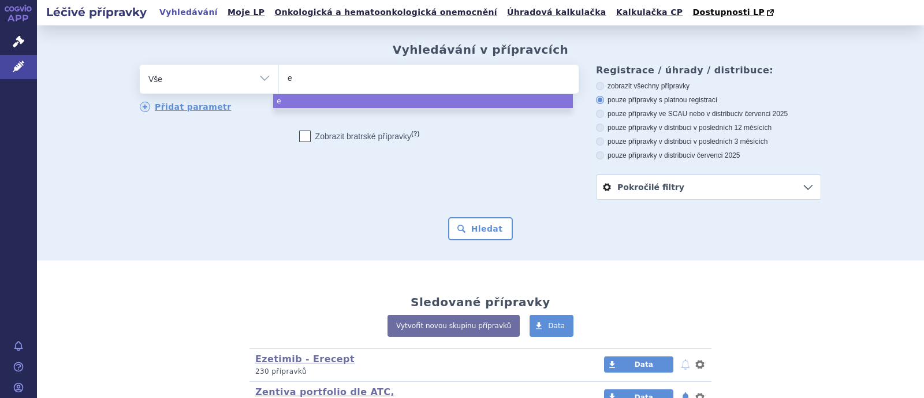
type input "ed"
type input "edon"
select select "edon"
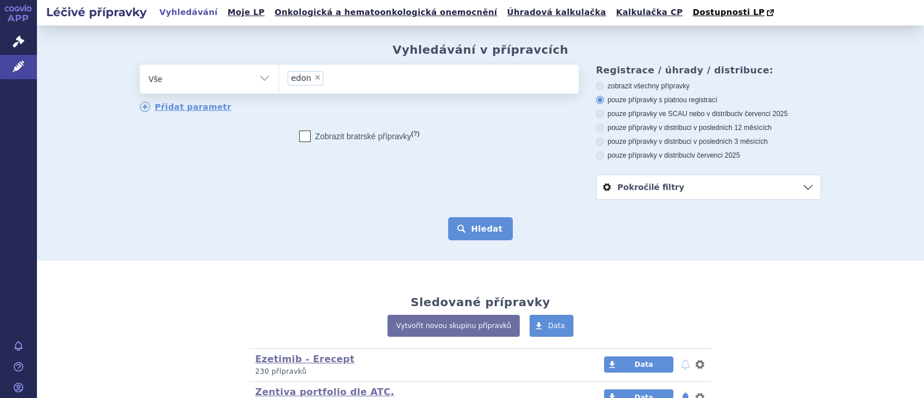
click at [482, 226] on button "Hledat" at bounding box center [480, 228] width 65 height 23
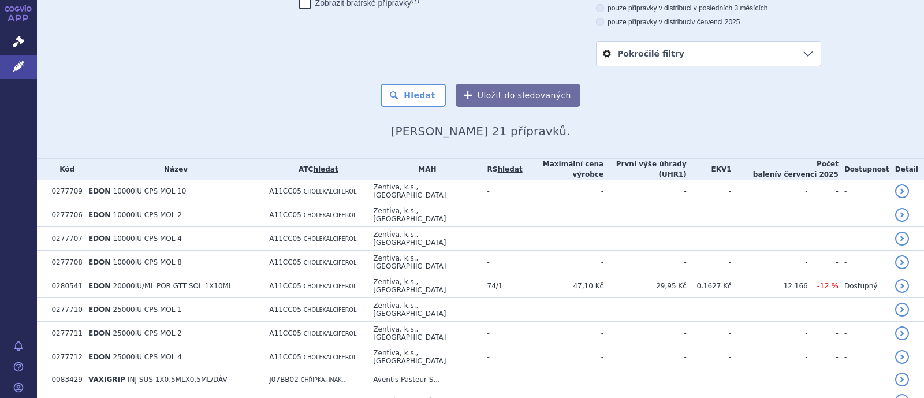
scroll to position [217, 0]
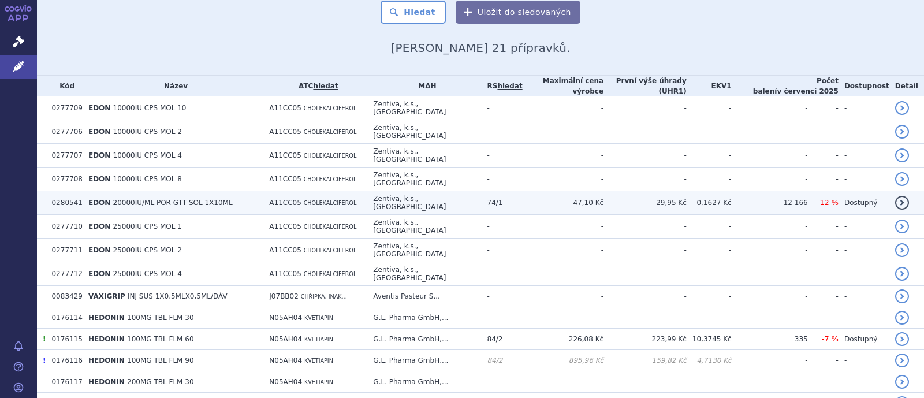
click at [514, 191] on td "74/1" at bounding box center [502, 203] width 41 height 24
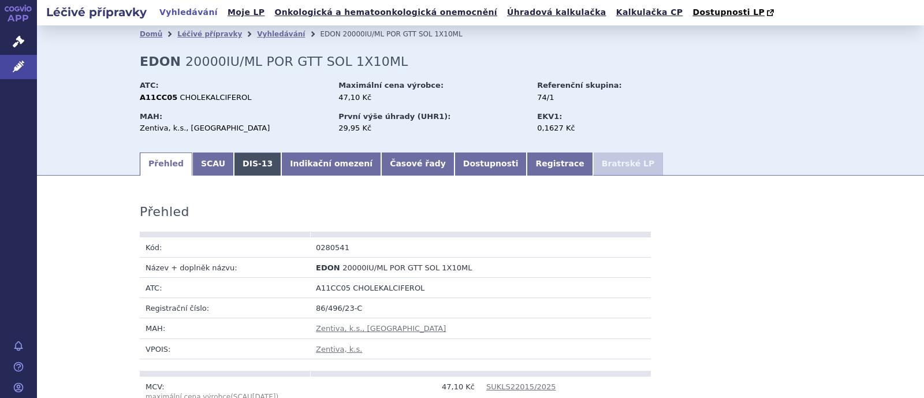
click at [260, 159] on link "DIS-13" at bounding box center [257, 163] width 47 height 23
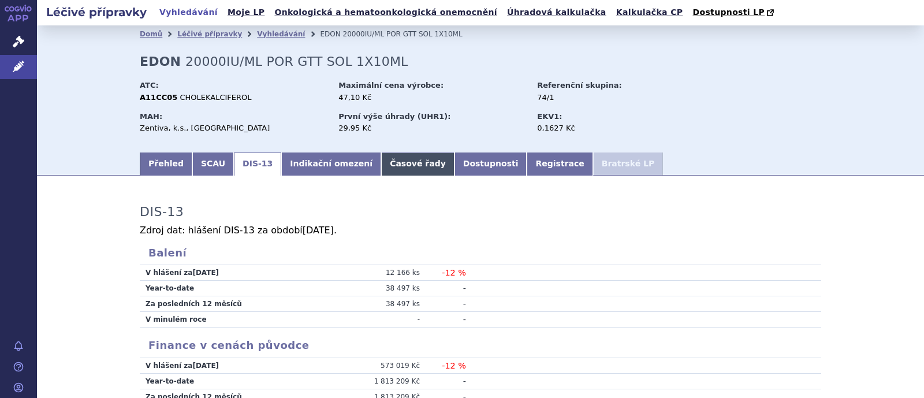
click at [381, 161] on link "Časové řady" at bounding box center [417, 163] width 73 height 23
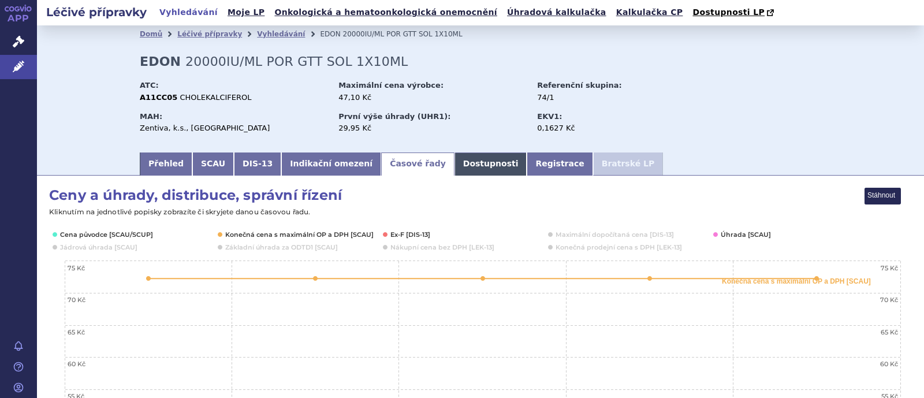
click at [454, 160] on link "Dostupnosti" at bounding box center [490, 163] width 73 height 23
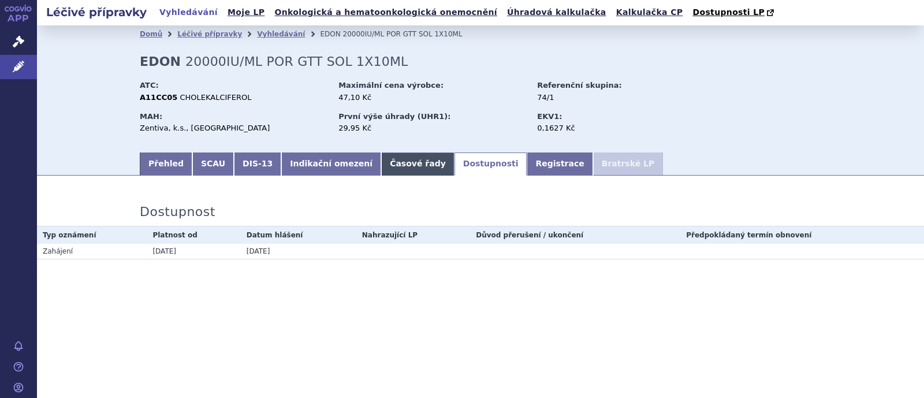
click at [395, 165] on link "Časové řady" at bounding box center [417, 163] width 73 height 23
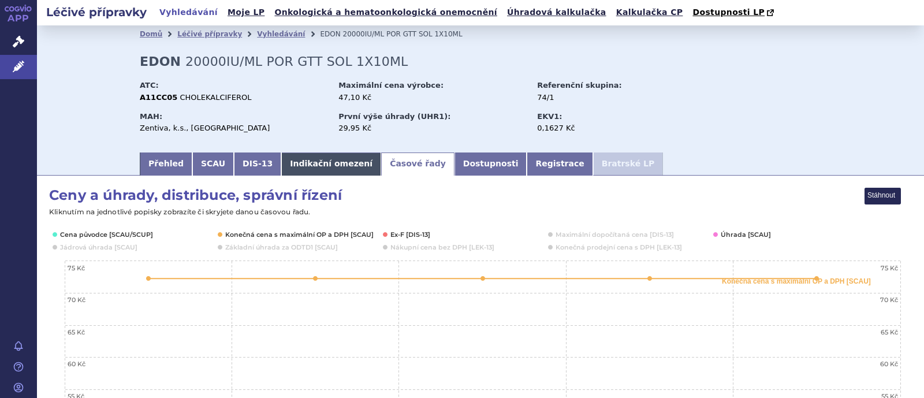
click at [300, 166] on link "Indikační omezení" at bounding box center [331, 163] width 100 height 23
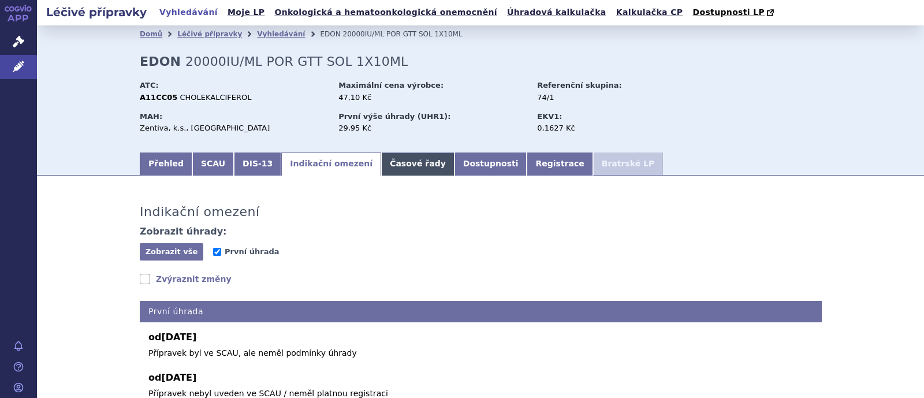
click at [389, 166] on link "Časové řady" at bounding box center [417, 163] width 73 height 23
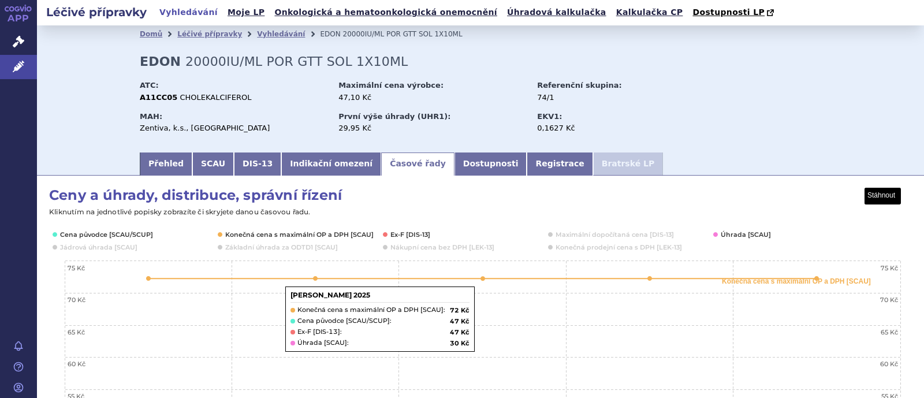
click at [882, 197] on button "View chart menu, Ceny a úhrady, distribuce, správní řízení" at bounding box center [882, 196] width 36 height 16
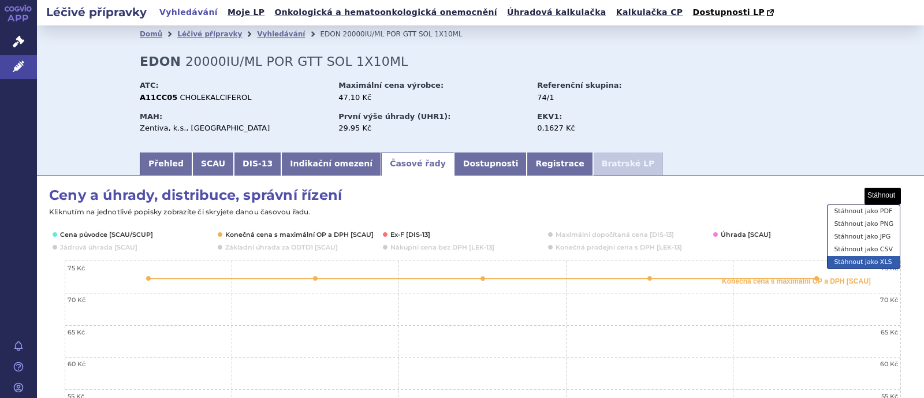
click at [879, 261] on li "Stáhnout jako XLS" at bounding box center [863, 262] width 72 height 13
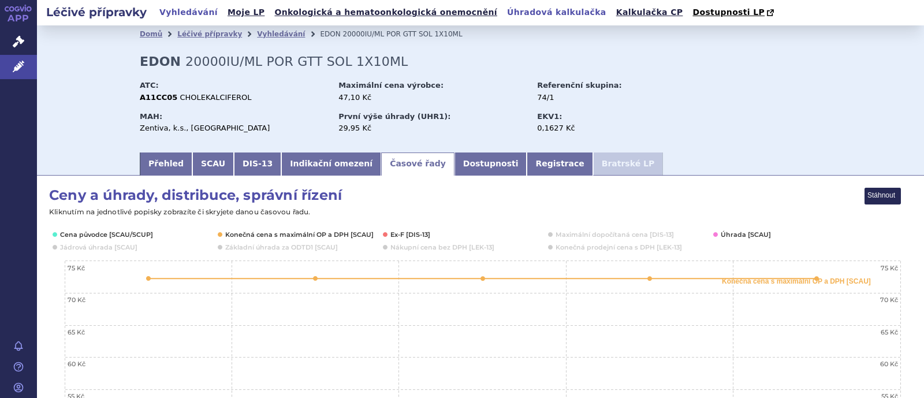
click at [515, 15] on link "Úhradová kalkulačka" at bounding box center [556, 13] width 106 height 16
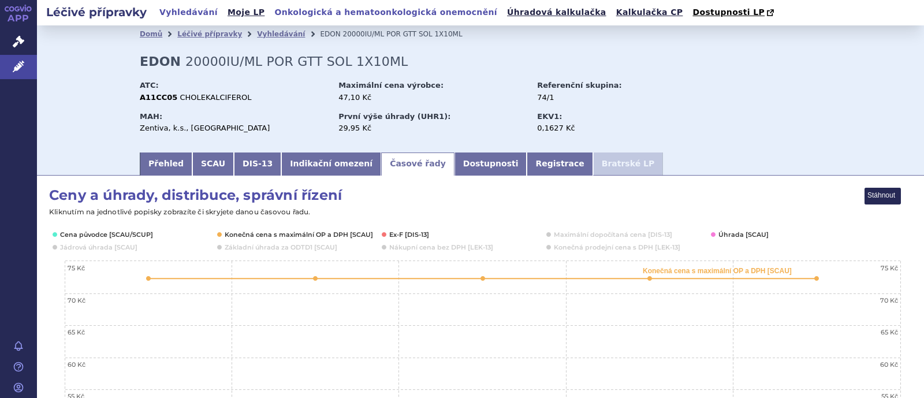
click at [304, 8] on link "Onkologická a hematoonkologická onemocnění" at bounding box center [386, 13] width 230 height 16
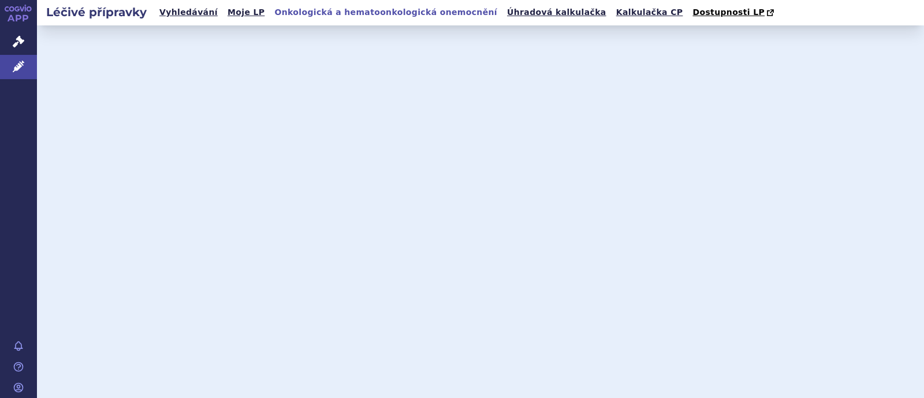
drag, startPoint x: 0, startPoint y: 0, endPoint x: 471, endPoint y: 6, distance: 471.2
click at [503, 6] on link "Úhradová kalkulačka" at bounding box center [556, 13] width 106 height 16
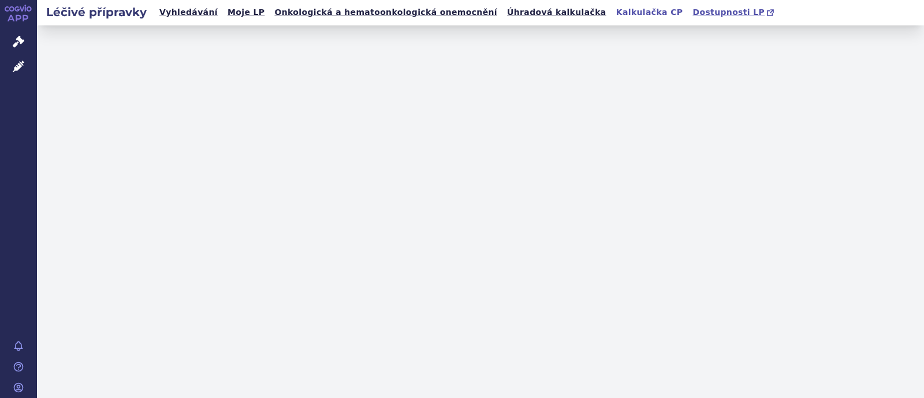
click at [692, 9] on span "Dostupnosti LP" at bounding box center [728, 12] width 72 height 9
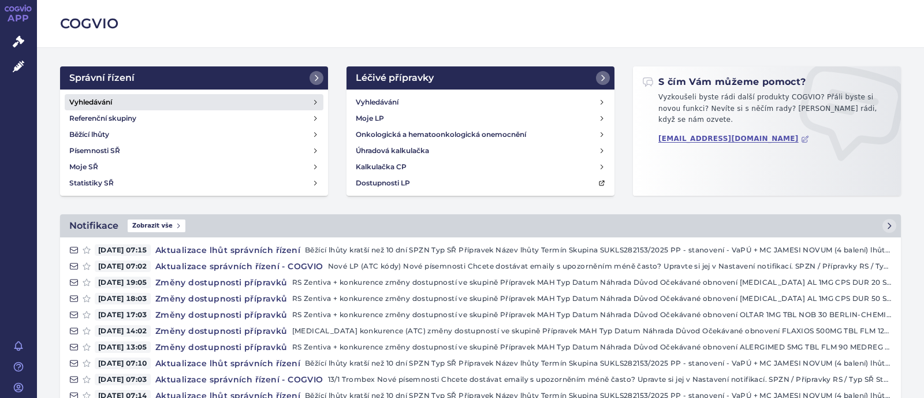
click at [112, 106] on h4 "Vyhledávání" at bounding box center [90, 102] width 43 height 12
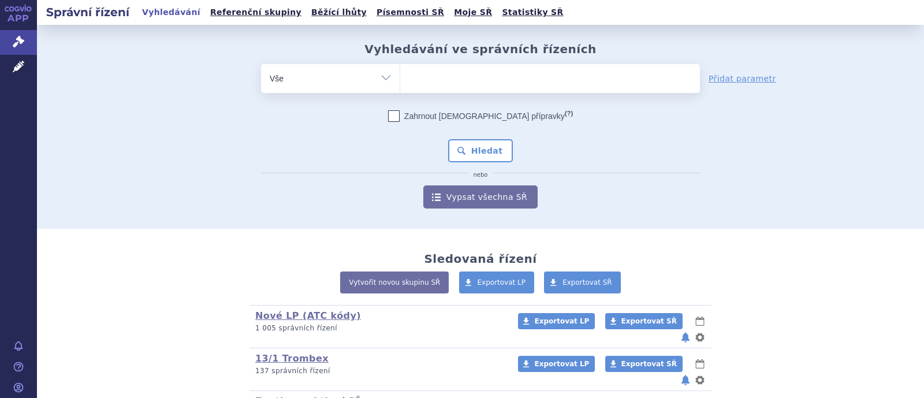
click at [445, 79] on ul at bounding box center [550, 76] width 300 height 24
click at [400, 79] on select at bounding box center [400, 78] width 1 height 29
paste input "SUKLS291667/2025"
type input "SUKLS291667/2025"
select select "SUKLS291667/2025"
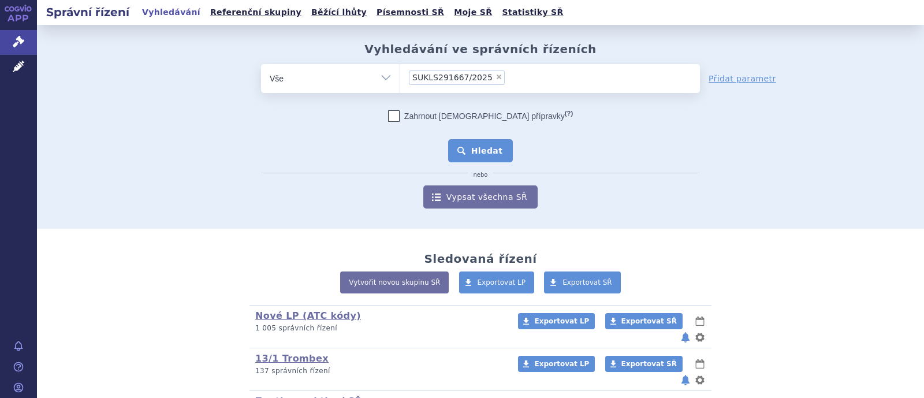
click at [482, 154] on button "Hledat" at bounding box center [480, 150] width 65 height 23
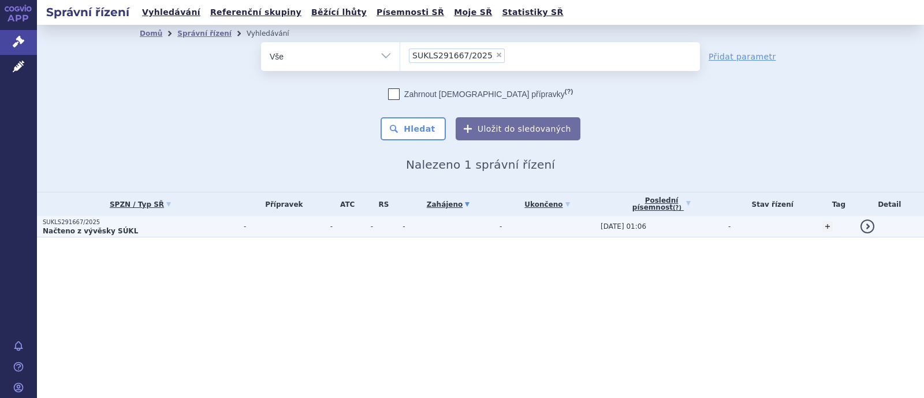
click at [134, 225] on p "SUKLS291667/2025" at bounding box center [140, 222] width 195 height 8
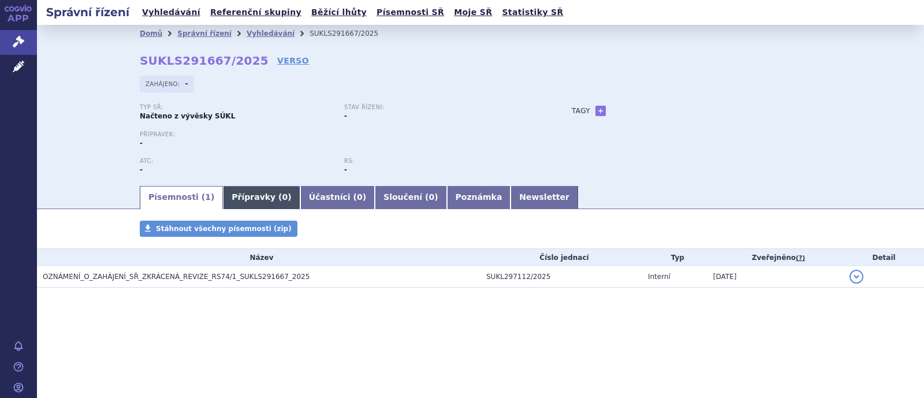
click at [240, 202] on link "Přípravky ( 0 )" at bounding box center [261, 197] width 77 height 23
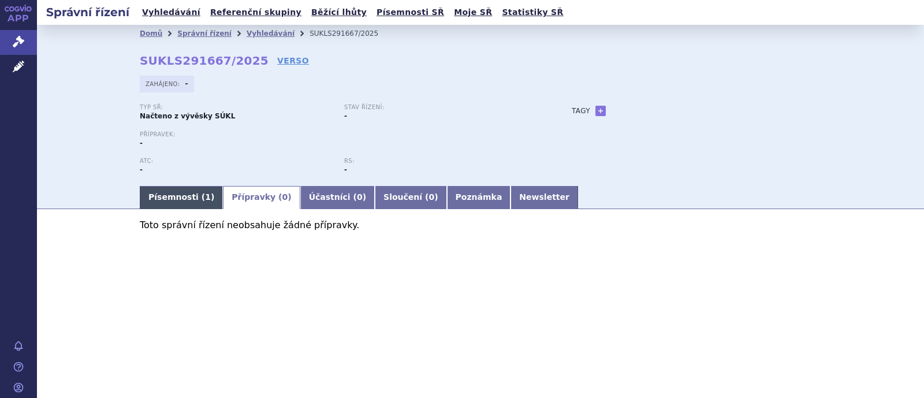
click at [176, 198] on link "Písemnosti ( 1 )" at bounding box center [181, 197] width 83 height 23
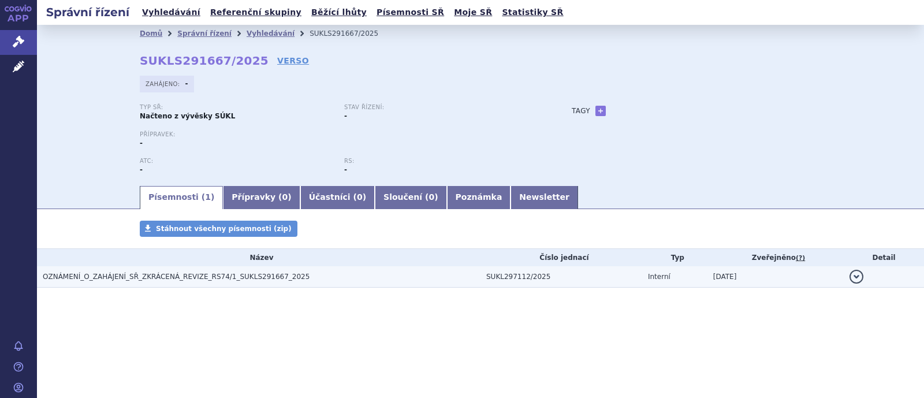
click at [170, 281] on span "OZNÁMENÍ_O_ZAHÁJENÍ_SŘ_ZKRÁCENÁ_REVIZE_RS74/1_SUKLS291667_2025" at bounding box center [176, 277] width 267 height 8
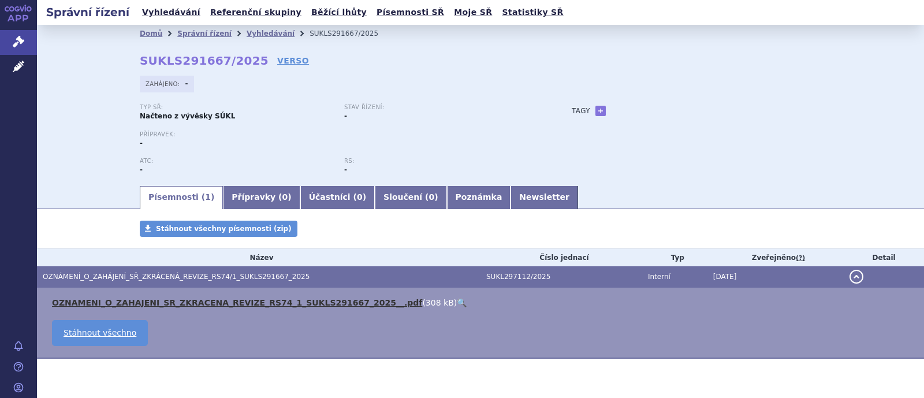
click at [175, 306] on link "OZNAMENI_O_ZAHAJENI_SR_ZKRACENA_REVIZE_RS74_1_SUKLS291667_2025__.pdf" at bounding box center [237, 302] width 370 height 9
